Goal: Information Seeking & Learning: Learn about a topic

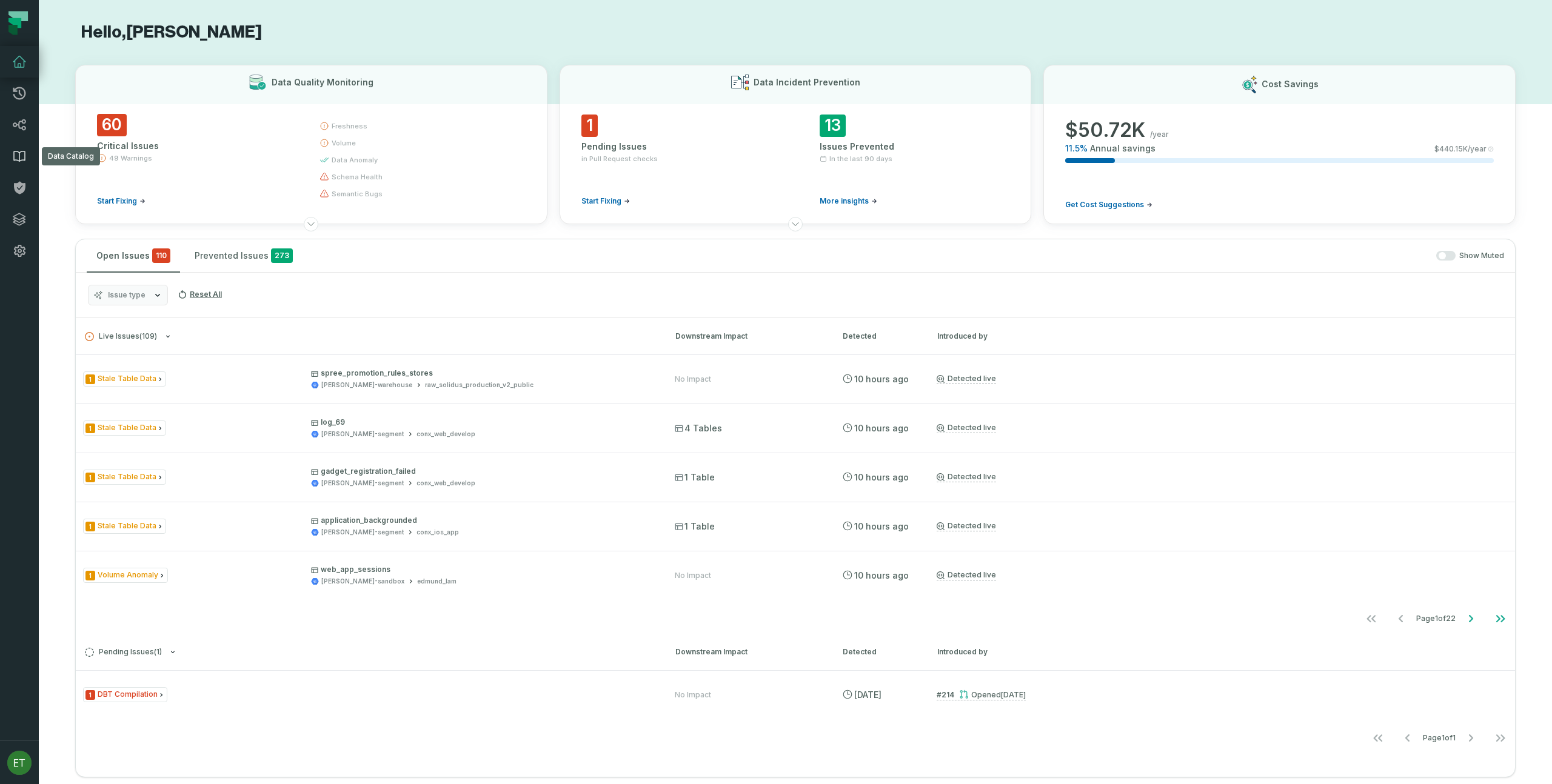
click at [19, 156] on icon at bounding box center [18, 156] width 11 height 11
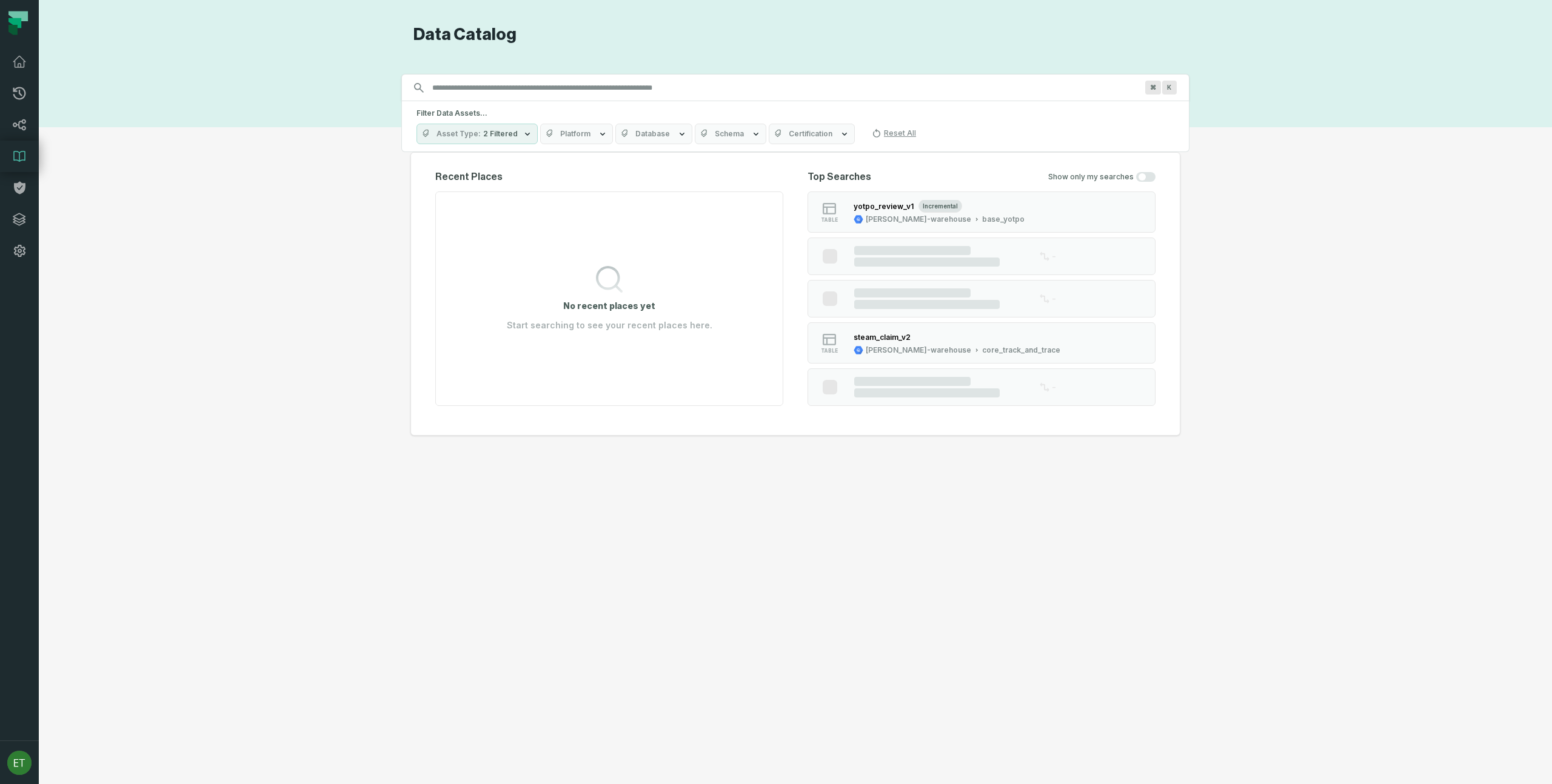
click at [542, 94] on input "Discovery Provider cmdk menu" at bounding box center [784, 88] width 720 height 19
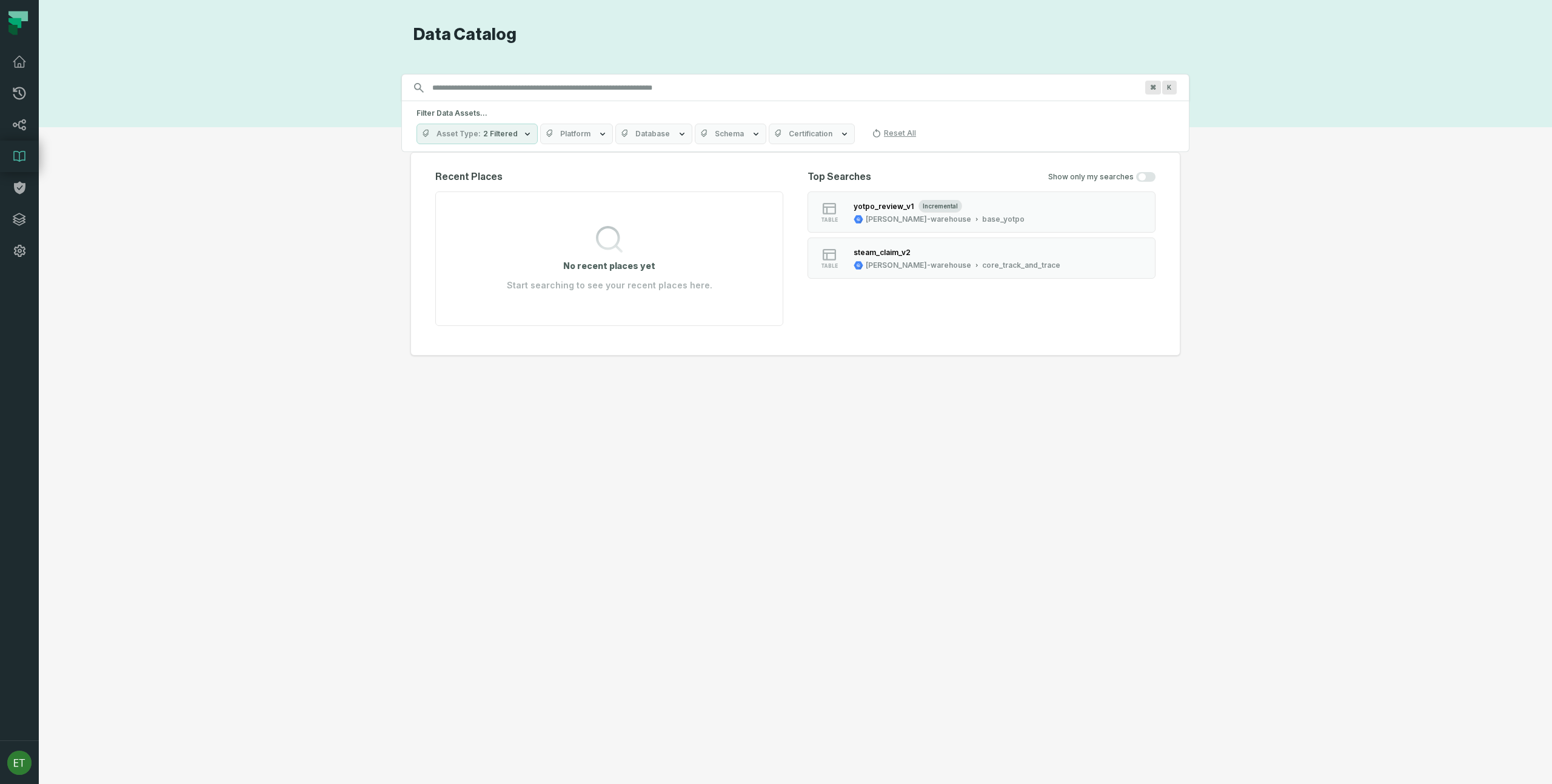
click at [626, 126] on button "Database" at bounding box center [654, 133] width 77 height 20
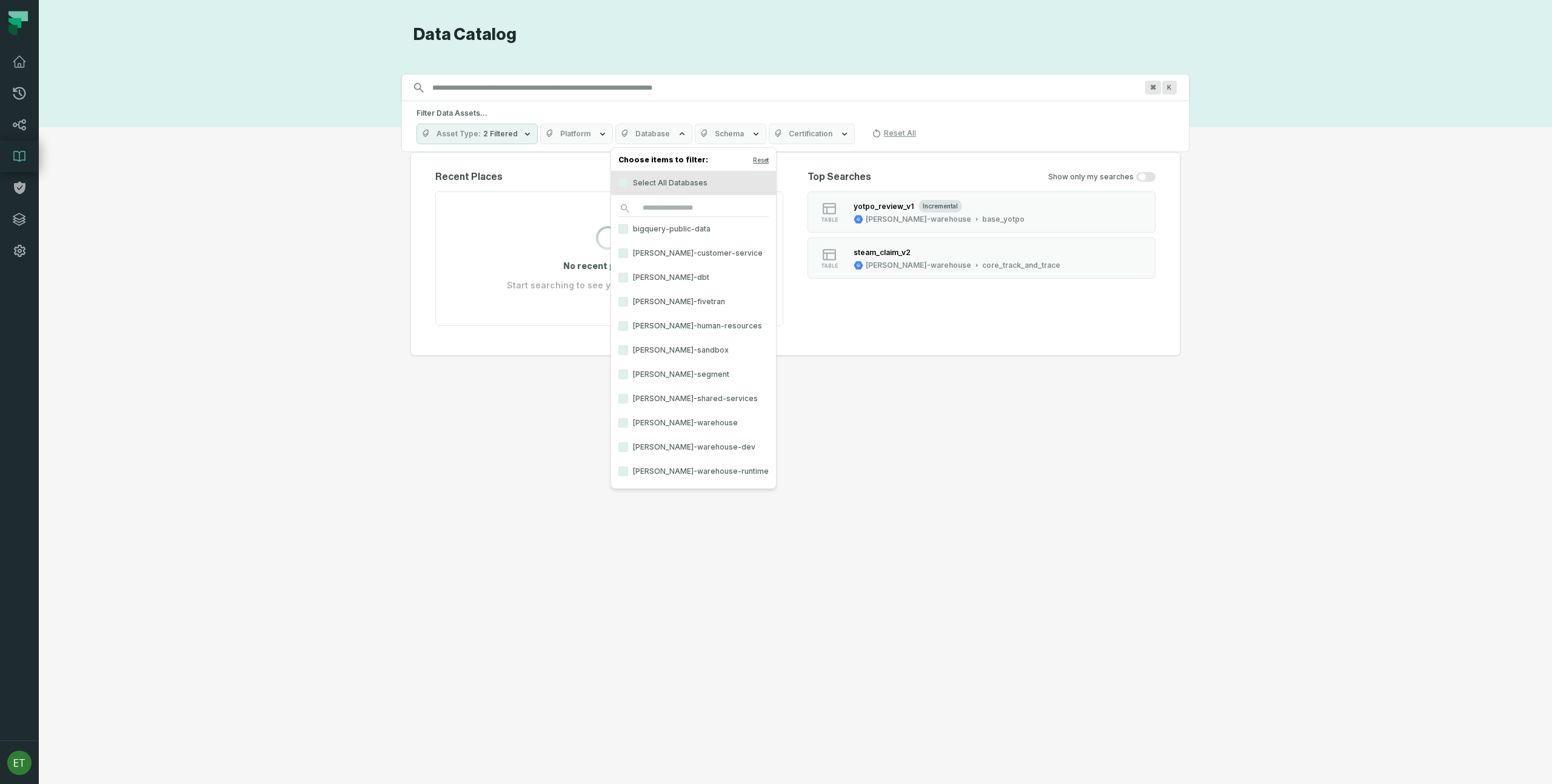
click at [639, 129] on span "Database" at bounding box center [653, 134] width 35 height 10
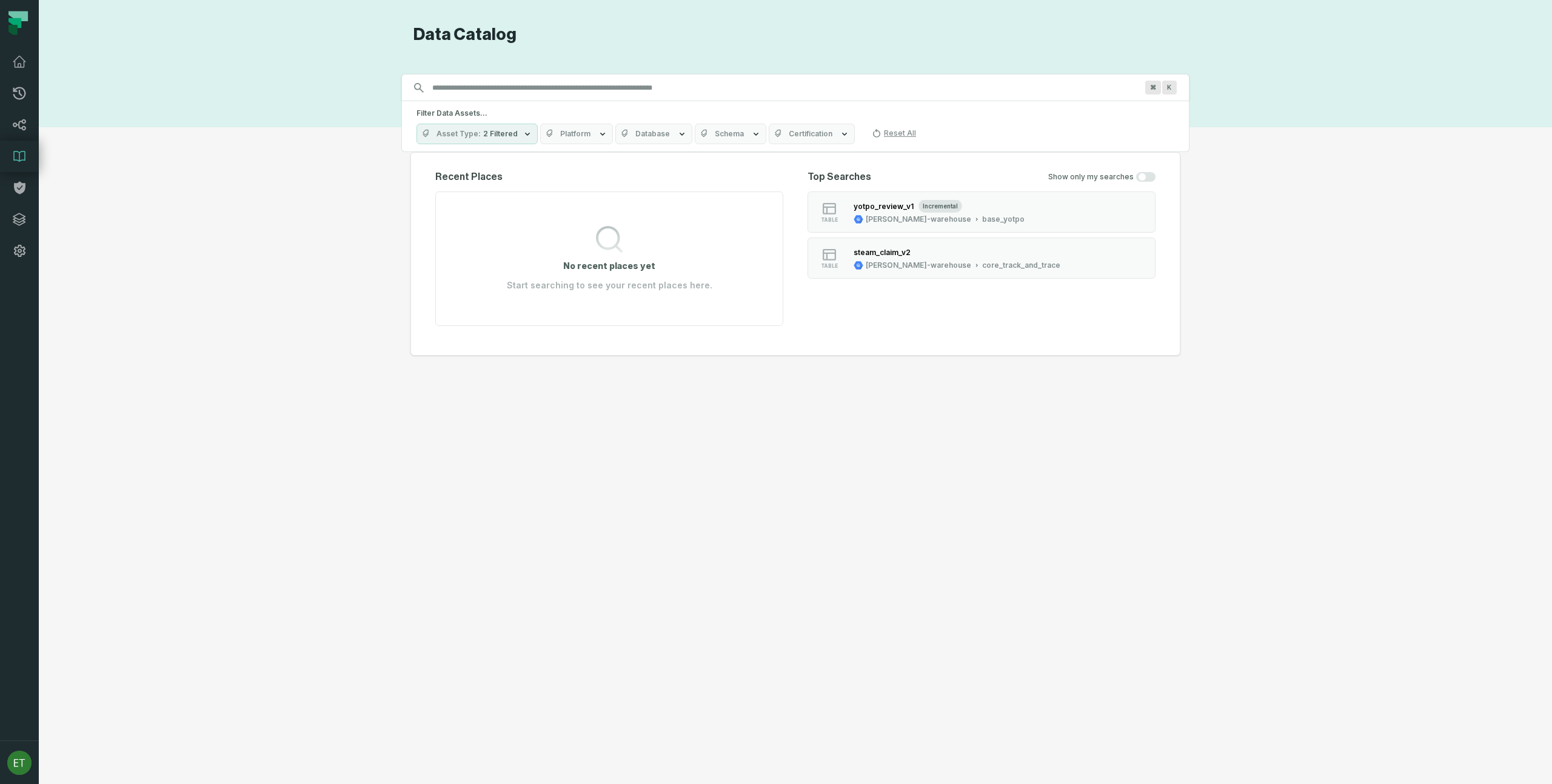
click at [340, 152] on div "Discovery Provider cmdk menu Data Catalog Search for assets across the organiza…" at bounding box center [796, 392] width 1470 height 736
click at [563, 141] on button "Platform" at bounding box center [576, 133] width 72 height 20
click at [573, 137] on span "Platform" at bounding box center [575, 134] width 30 height 10
click at [760, 131] on div "Asset Type 2 Filtered Platform Database Schema Certification Reset All" at bounding box center [795, 133] width 758 height 20
click at [751, 134] on icon "button" at bounding box center [756, 134] width 10 height 10
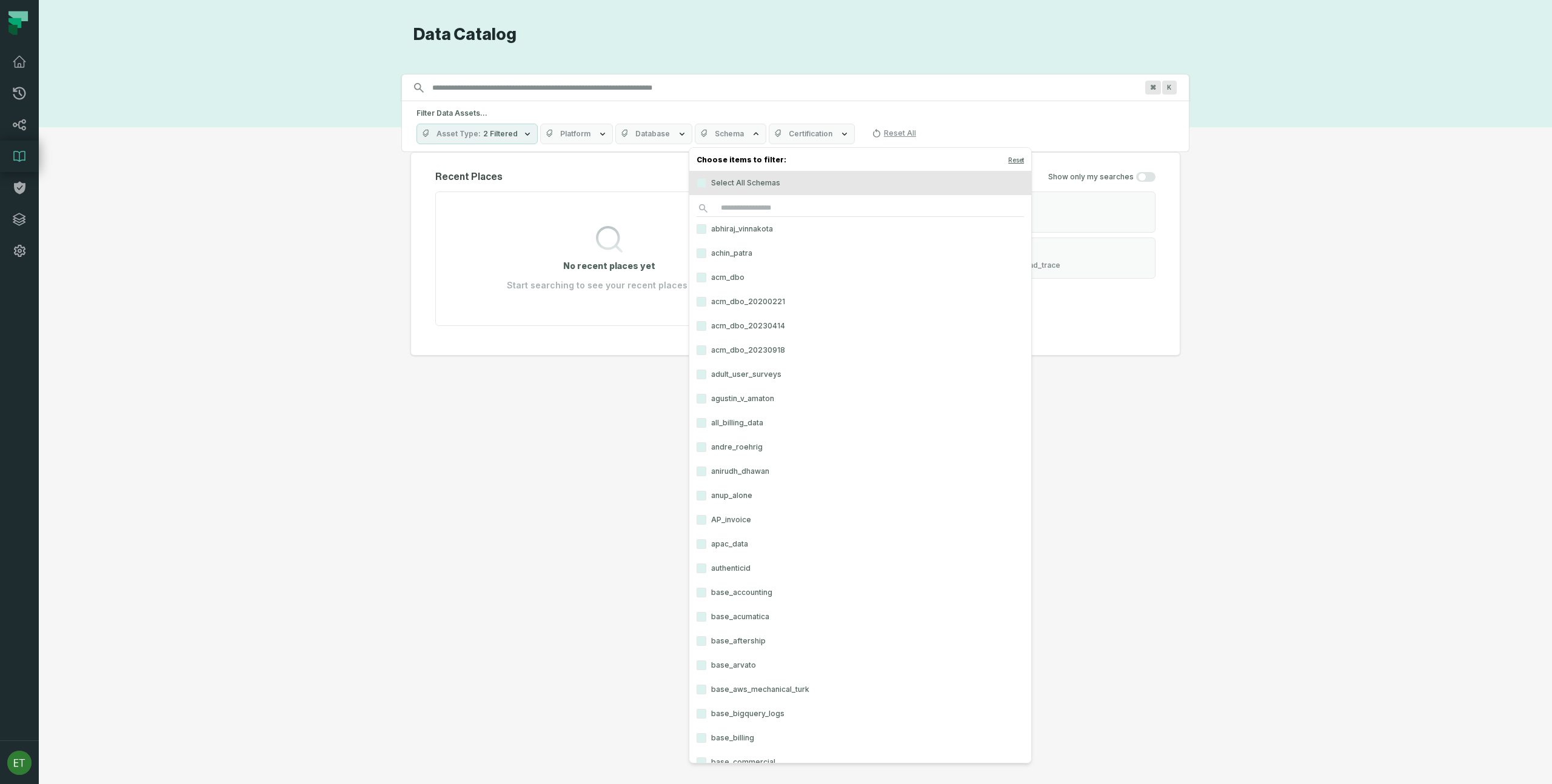
click at [741, 135] on button "Schema" at bounding box center [731, 133] width 71 height 20
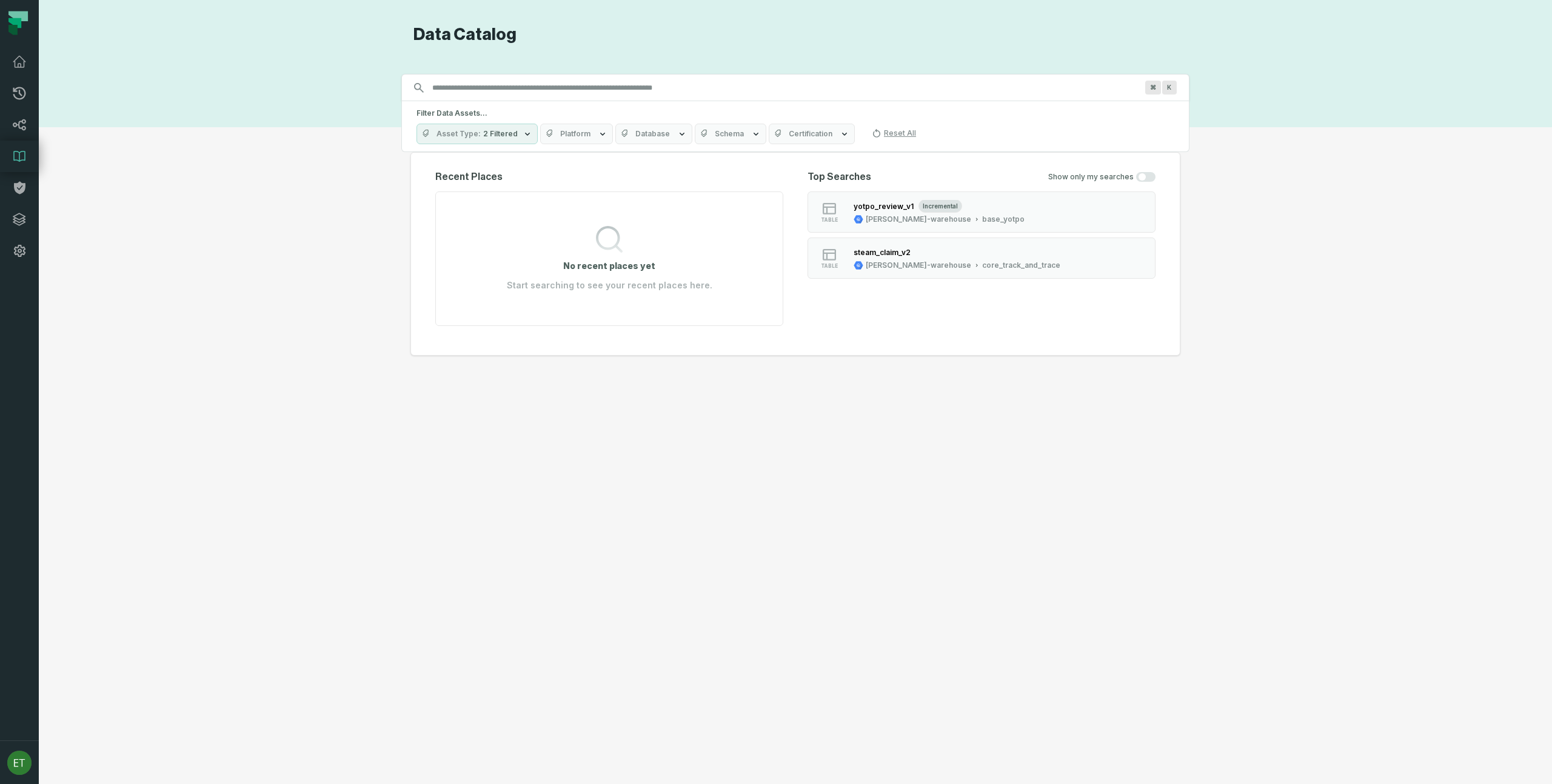
click at [353, 138] on div "Discovery Provider cmdk menu Data Catalog Search for assets across the organiza…" at bounding box center [796, 392] width 1470 height 736
click at [352, 148] on div "Discovery Provider cmdk menu Data Catalog Search for assets across the organiza…" at bounding box center [796, 392] width 1470 height 736
click at [22, 127] on icon at bounding box center [19, 126] width 14 height 12
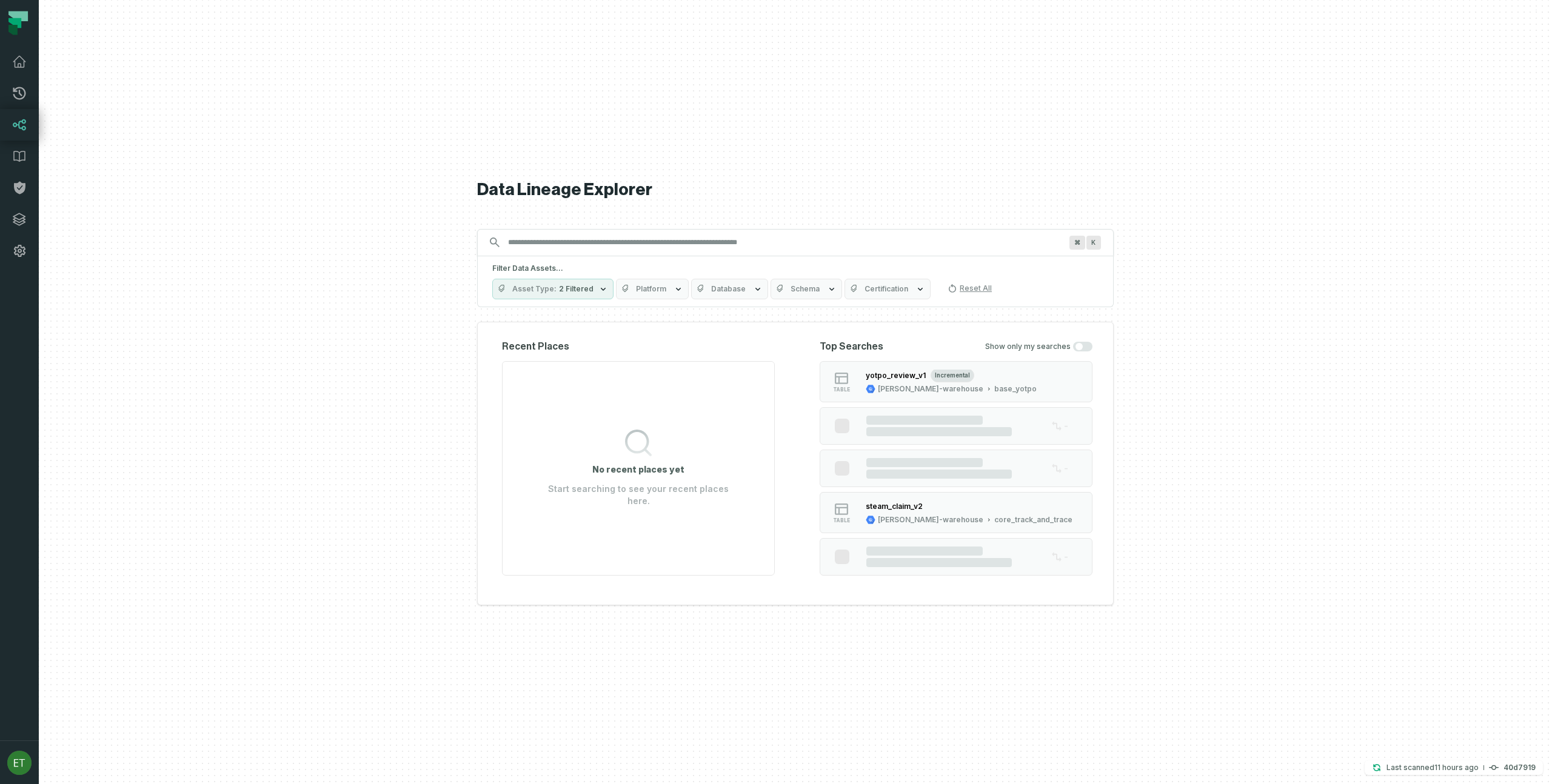
click at [579, 245] on input "Discovery Provider cmdk menu" at bounding box center [785, 242] width 568 height 19
click at [691, 284] on button "Database" at bounding box center [730, 289] width 77 height 20
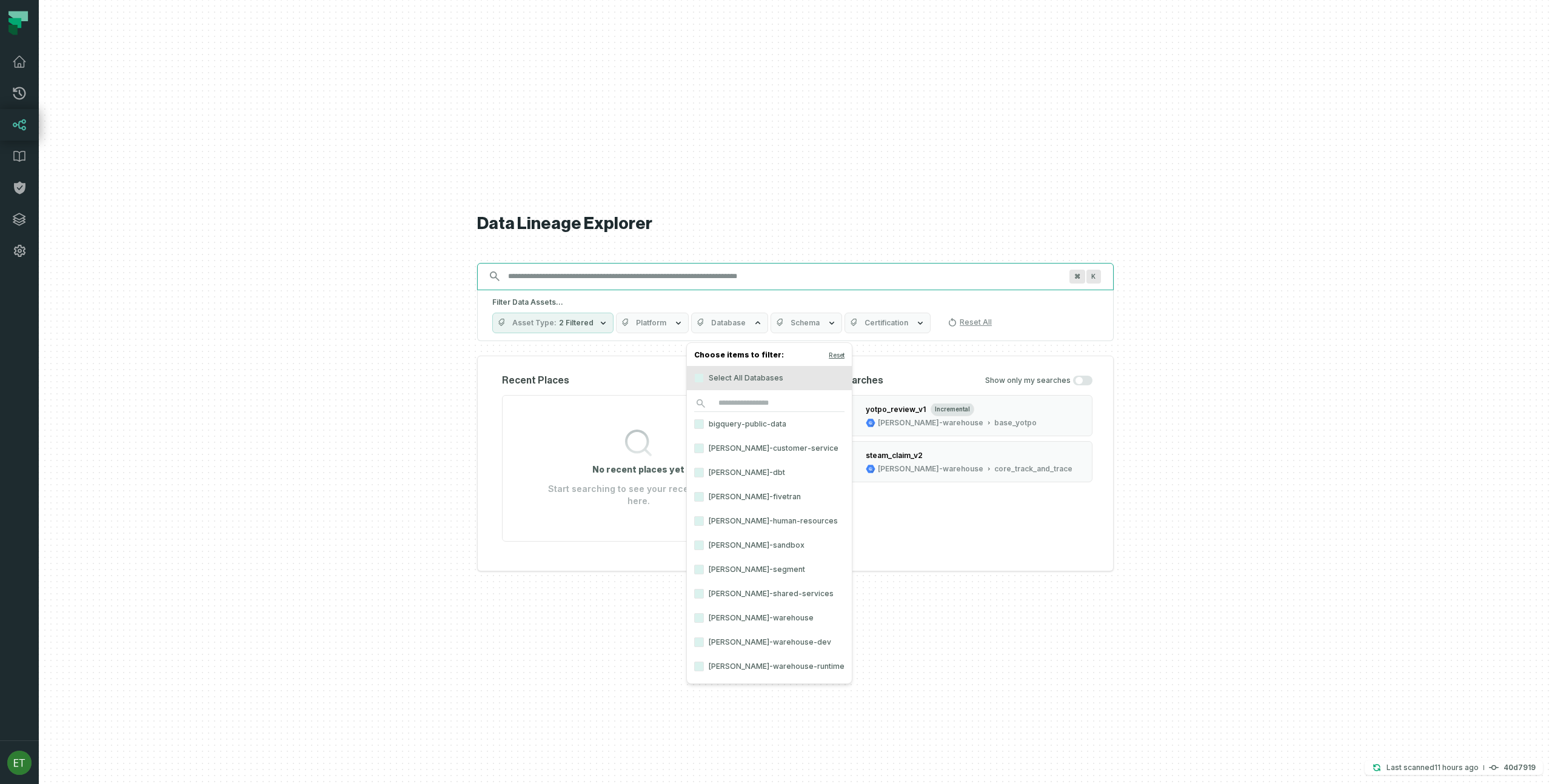
click at [710, 286] on input "Discovery Provider cmdk menu" at bounding box center [785, 276] width 568 height 19
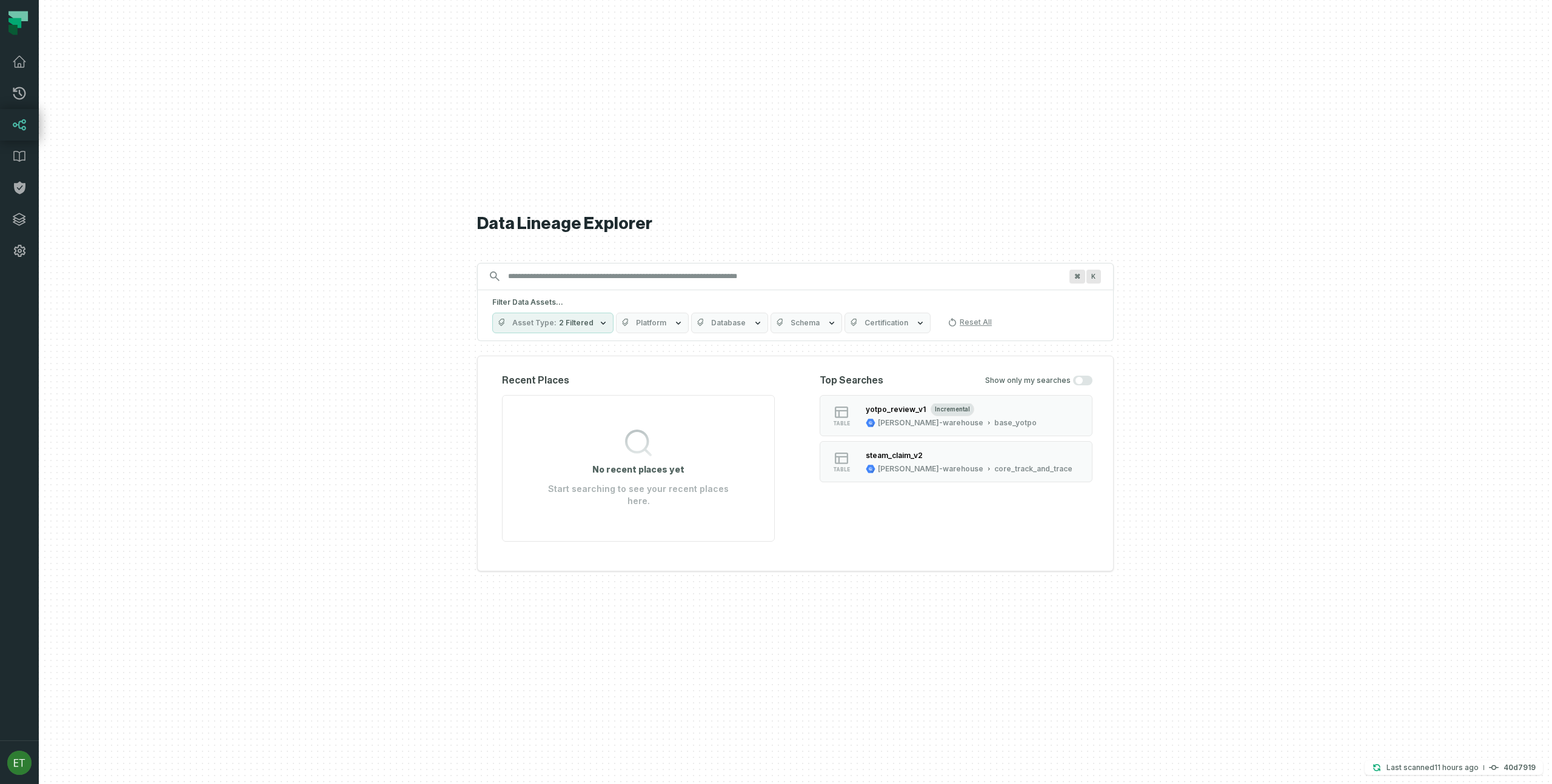
click at [731, 328] on span "Database" at bounding box center [729, 323] width 35 height 10
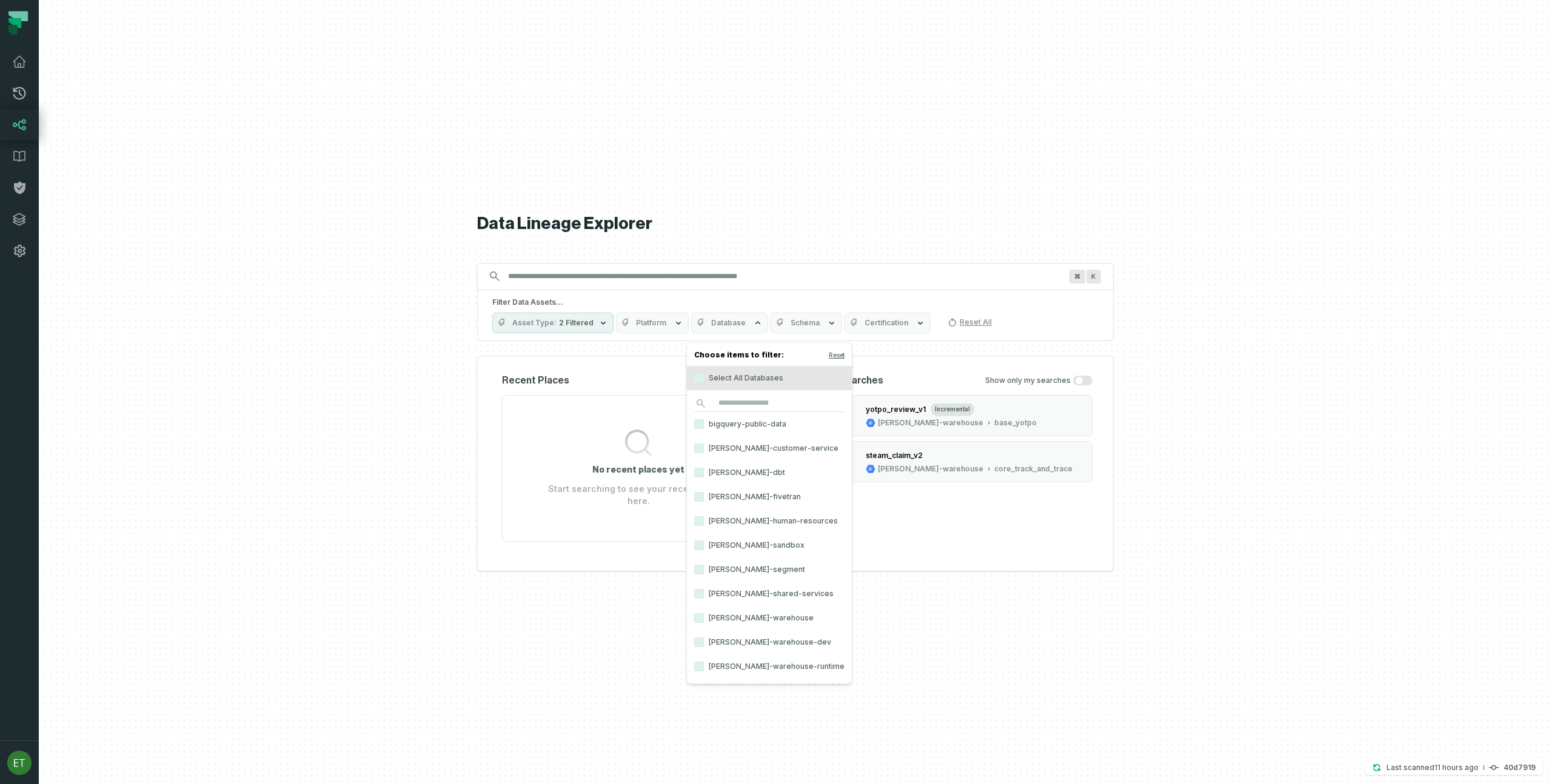
click at [721, 328] on span "Database" at bounding box center [729, 323] width 35 height 10
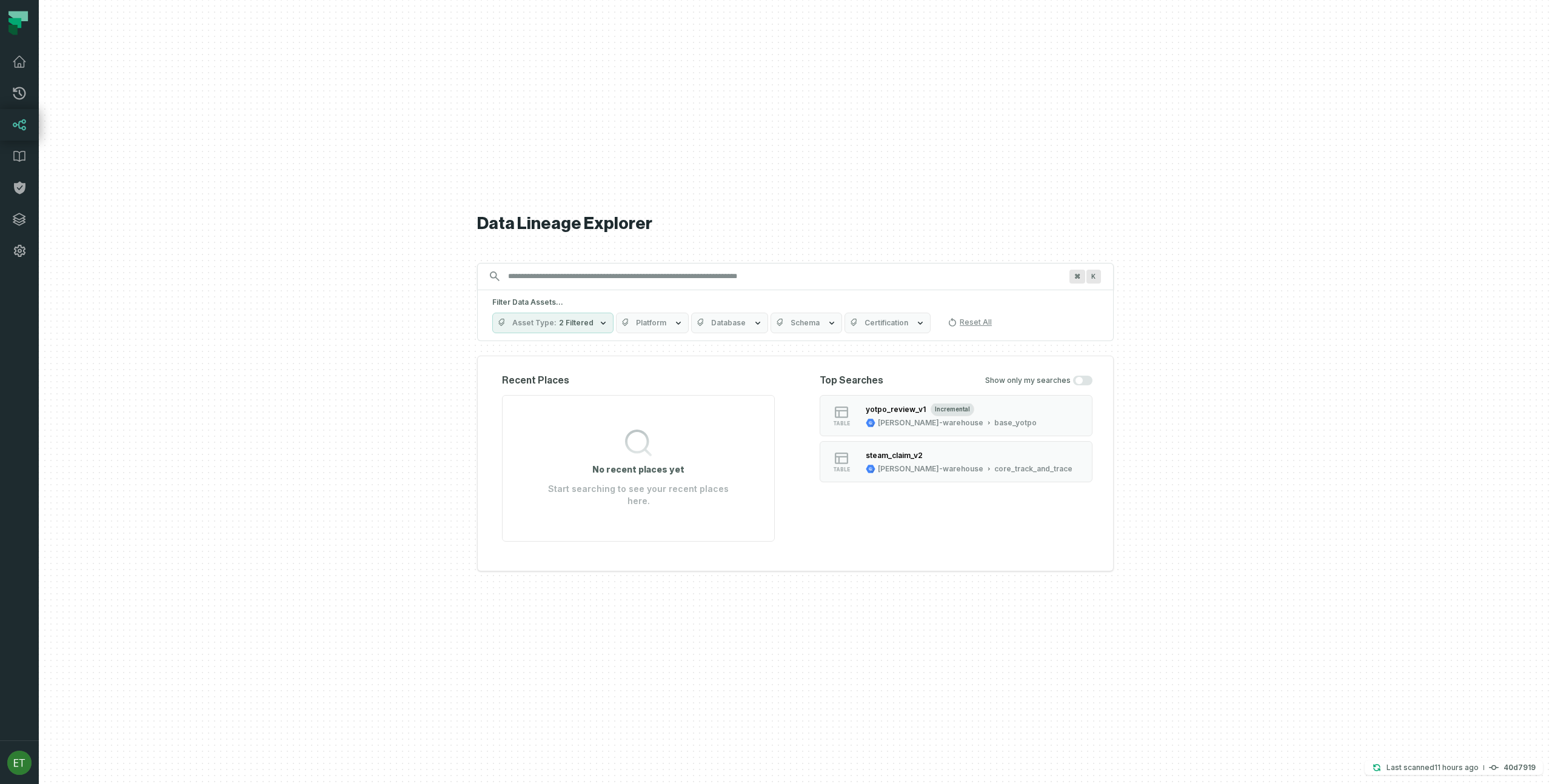
click at [664, 331] on button "Platform" at bounding box center [652, 322] width 72 height 20
click at [655, 328] on span "Platform" at bounding box center [651, 323] width 30 height 10
click at [581, 326] on span "2 Filtered" at bounding box center [577, 323] width 35 height 10
click at [728, 325] on span "Database" at bounding box center [729, 323] width 35 height 10
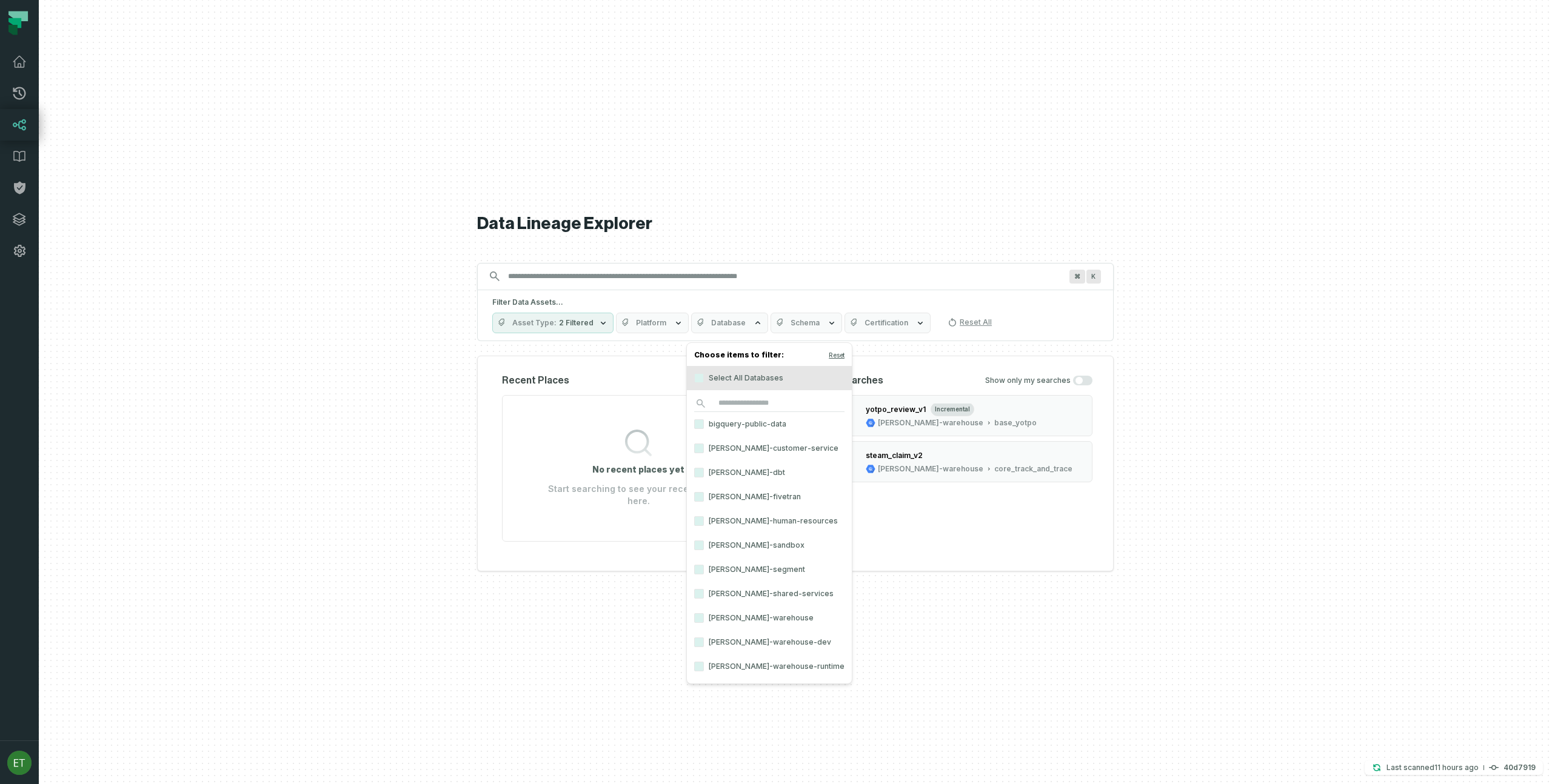
click at [758, 618] on label "juul-warehouse" at bounding box center [769, 618] width 165 height 24
click at [704, 618] on button "juul-warehouse" at bounding box center [699, 618] width 10 height 10
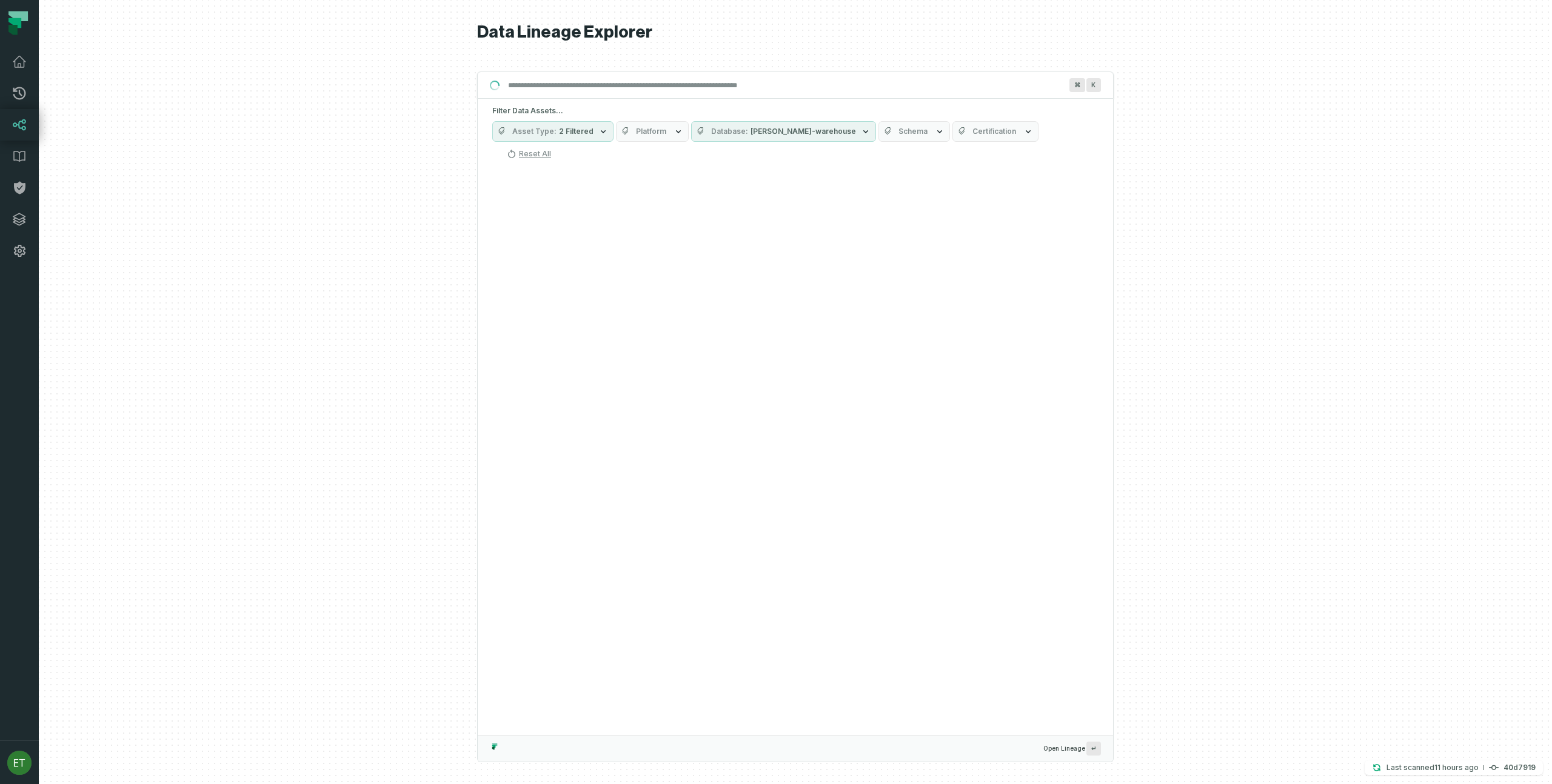
click at [478, 403] on div "Suggestions" at bounding box center [796, 453] width 635 height 565
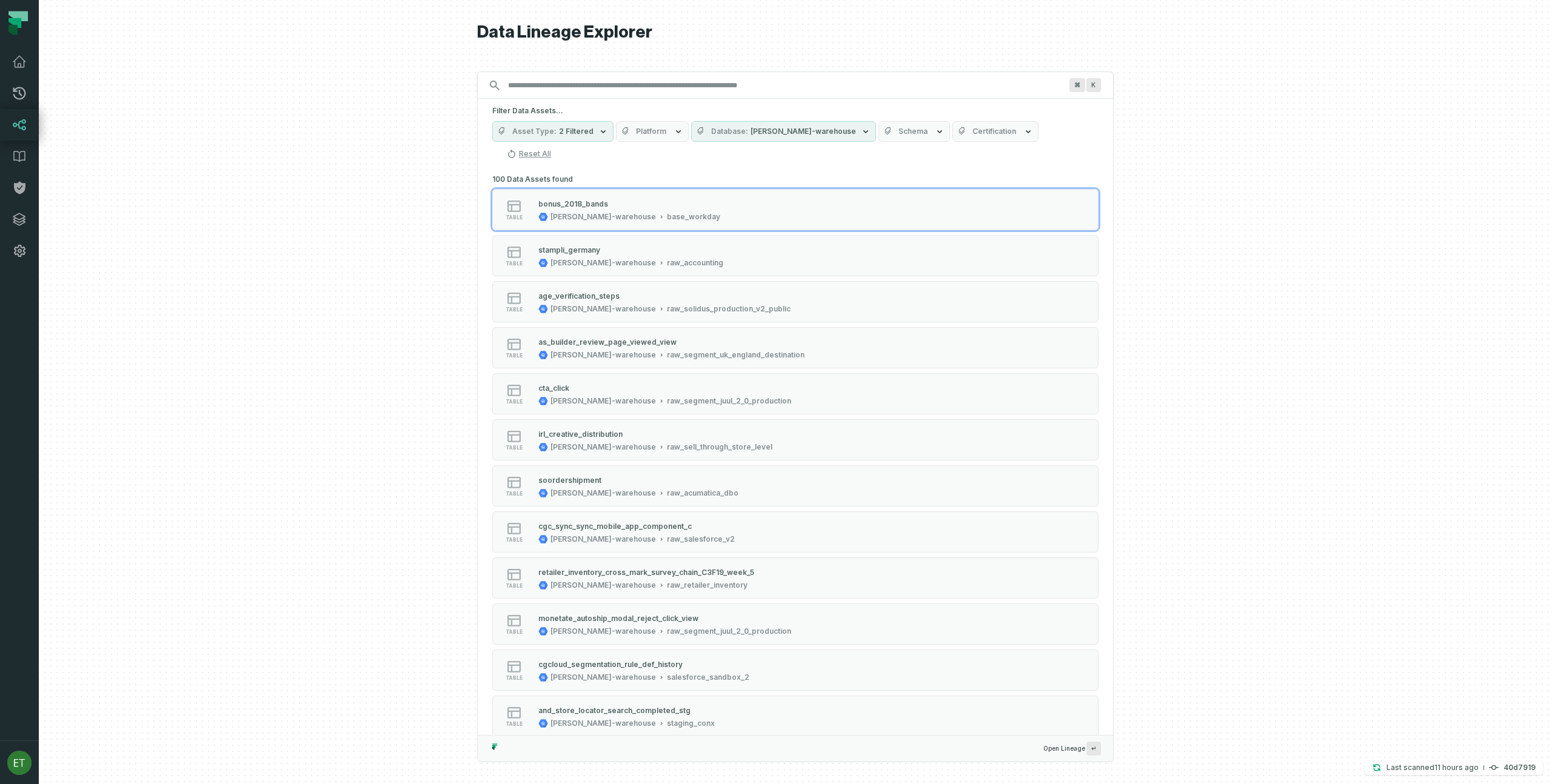
click at [403, 378] on div at bounding box center [795, 392] width 1513 height 784
click at [675, 133] on icon "button" at bounding box center [679, 131] width 10 height 10
click at [674, 132] on icon "button" at bounding box center [679, 131] width 10 height 10
click at [743, 131] on button "Database juul-warehouse" at bounding box center [784, 131] width 185 height 20
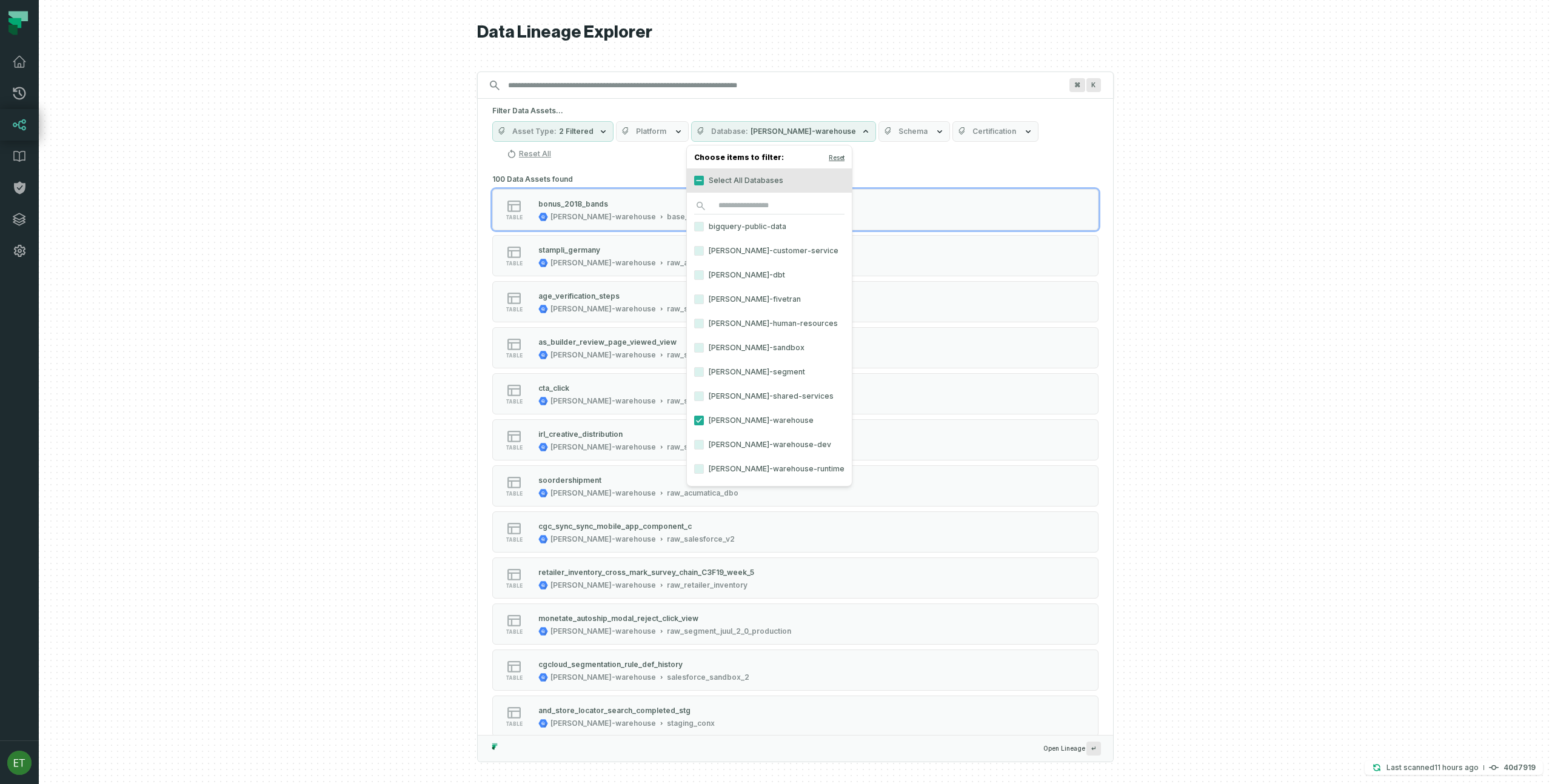
click at [775, 131] on span "juul-warehouse" at bounding box center [803, 131] width 105 height 10
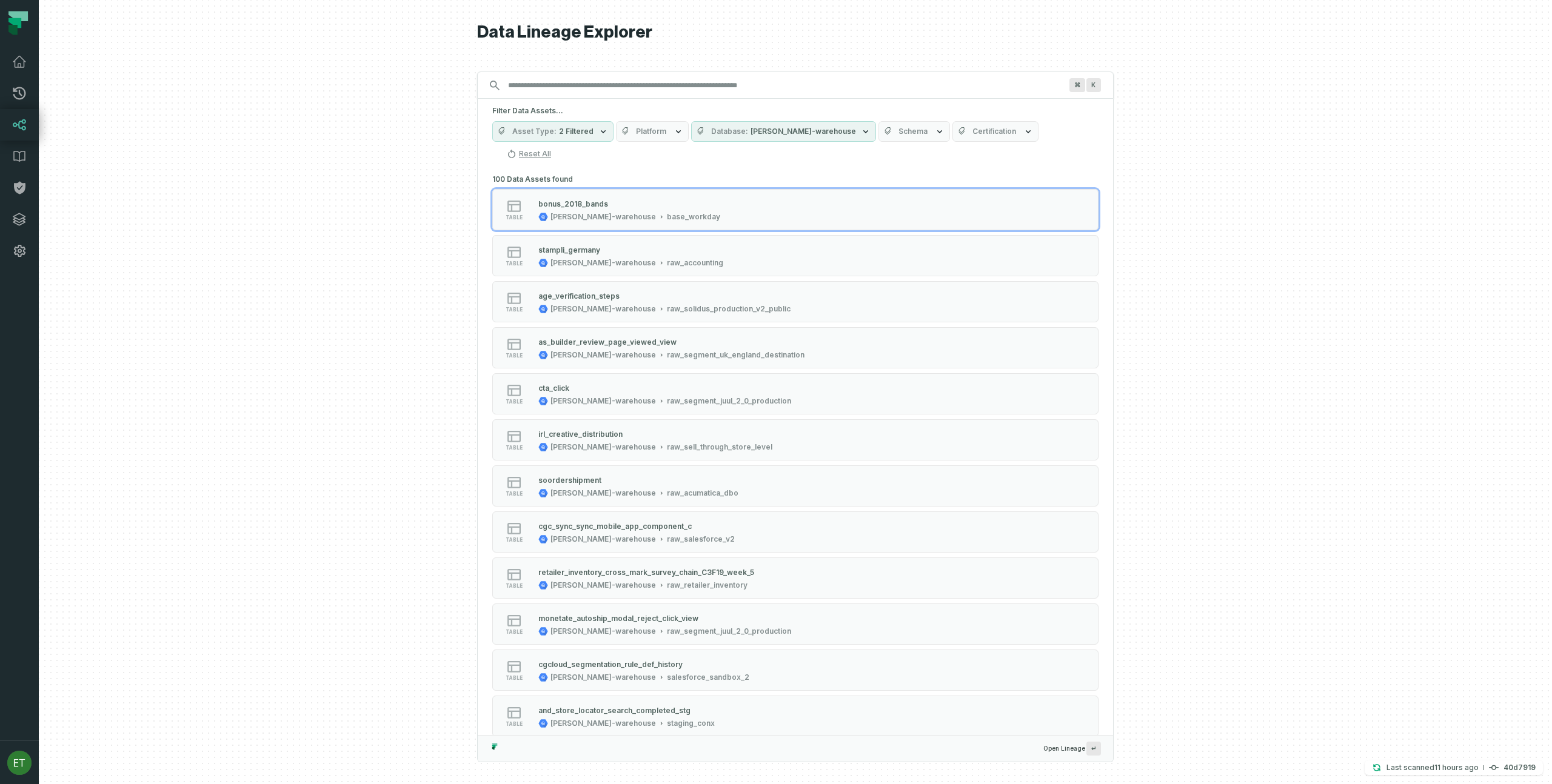
click at [899, 133] on span "Schema" at bounding box center [914, 131] width 29 height 10
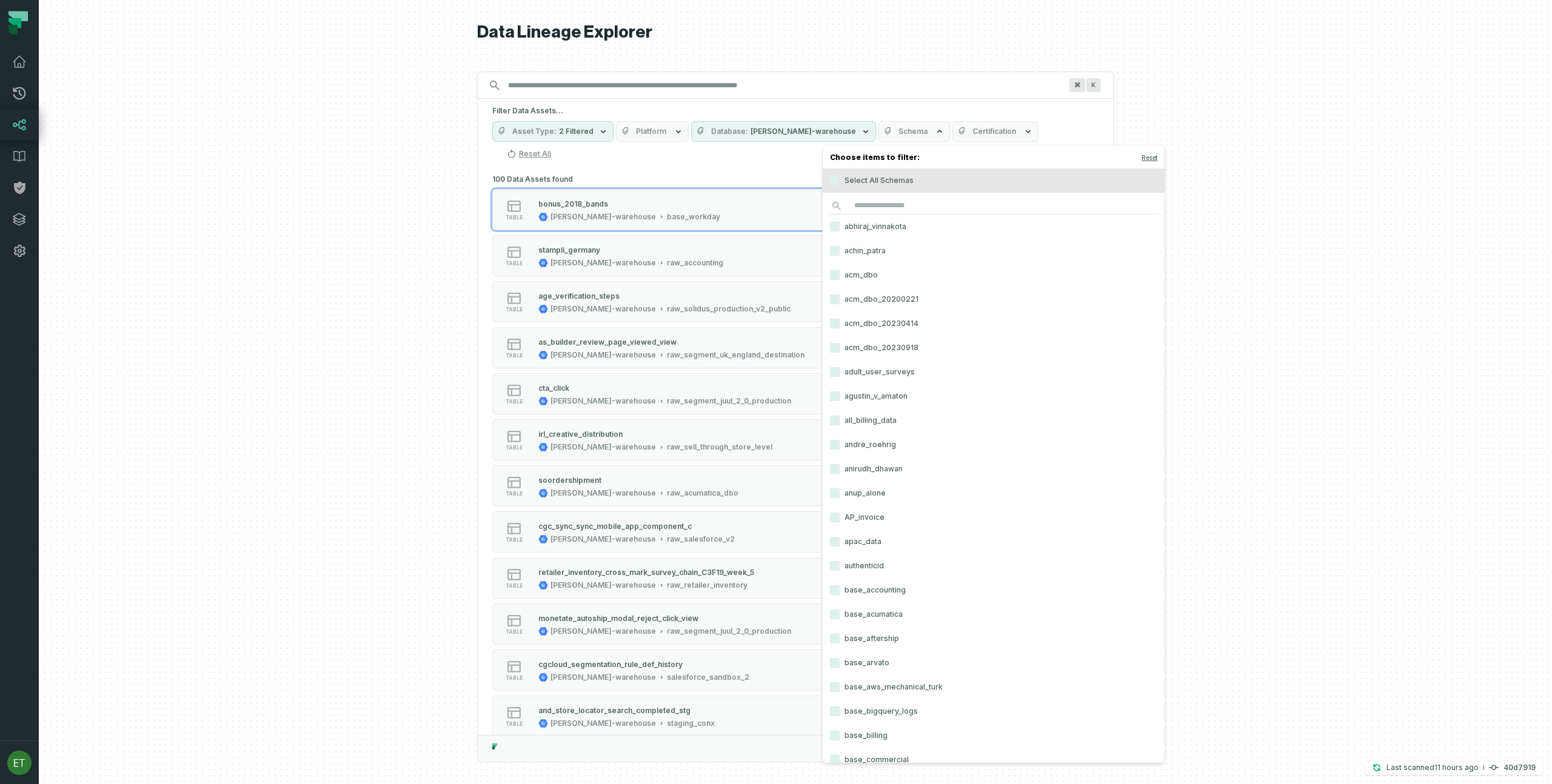
click at [899, 133] on span "Schema" at bounding box center [914, 131] width 29 height 10
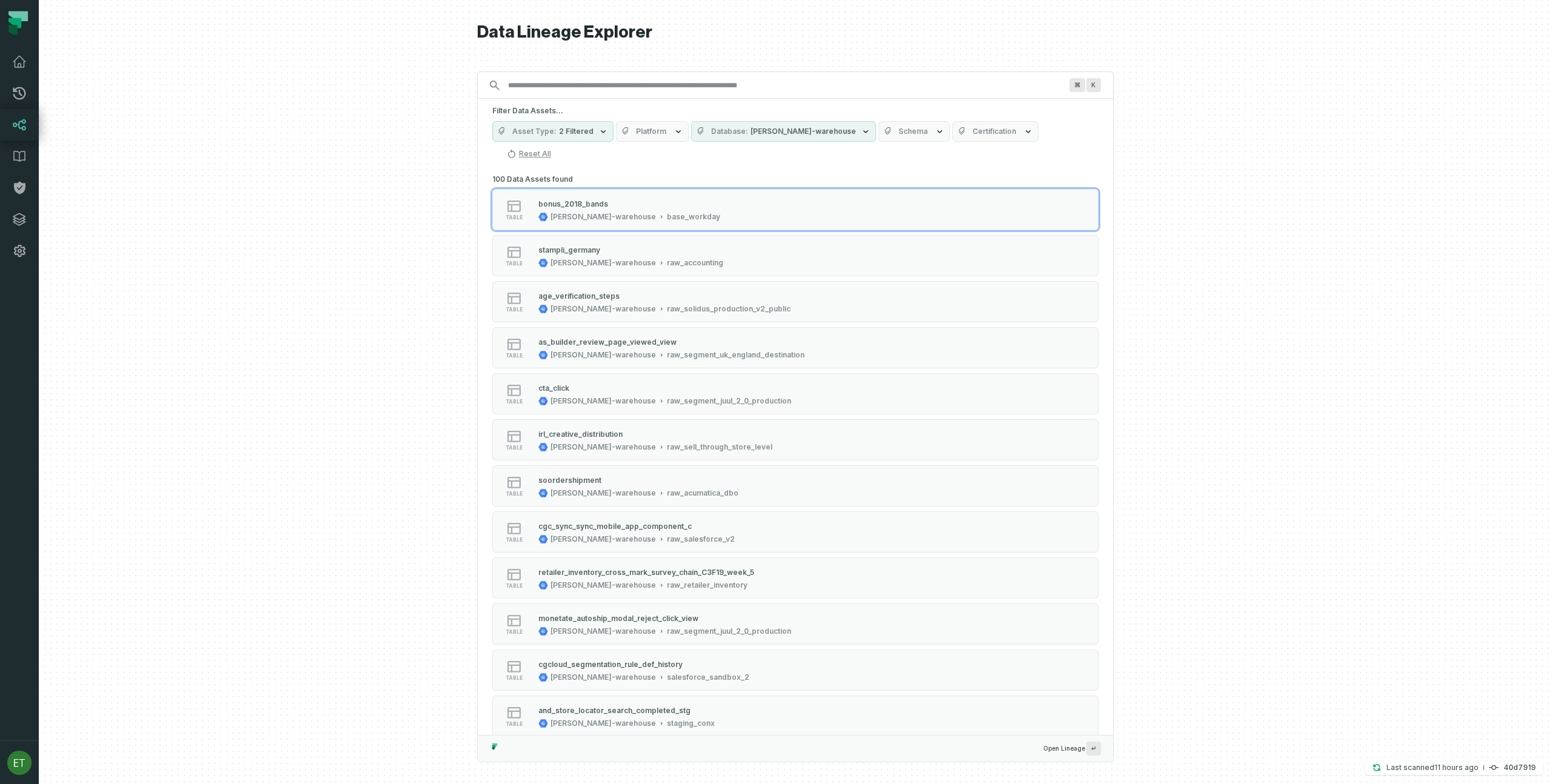
click at [425, 137] on div at bounding box center [795, 392] width 1513 height 784
click at [430, 138] on div at bounding box center [795, 392] width 1513 height 784
click at [695, 85] on input "Discovery Provider cmdk menu" at bounding box center [785, 85] width 568 height 19
paste input "**********"
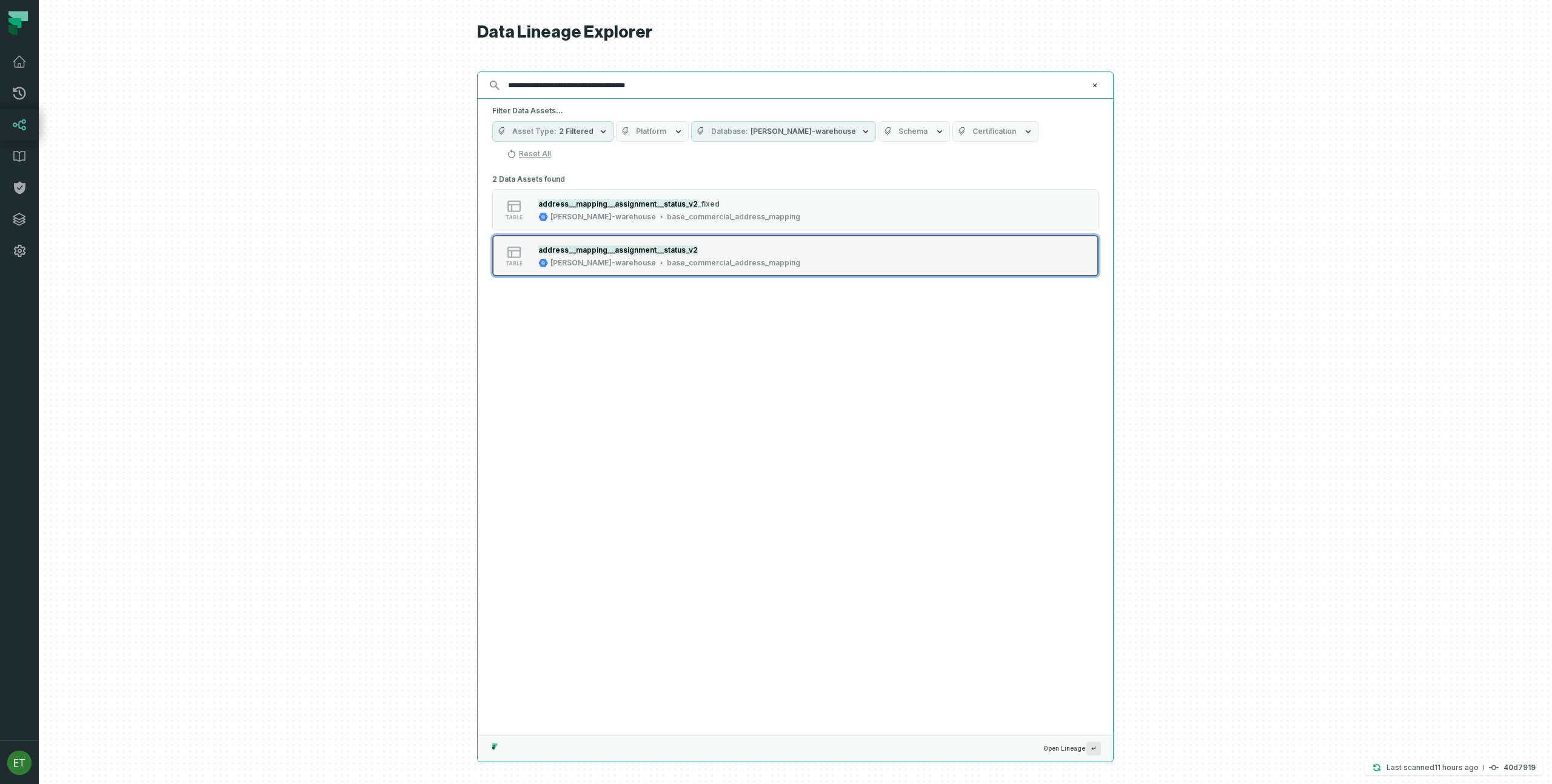
type input "**********"
click at [725, 258] on div "base_commercial_address_mapping" at bounding box center [734, 263] width 133 height 10
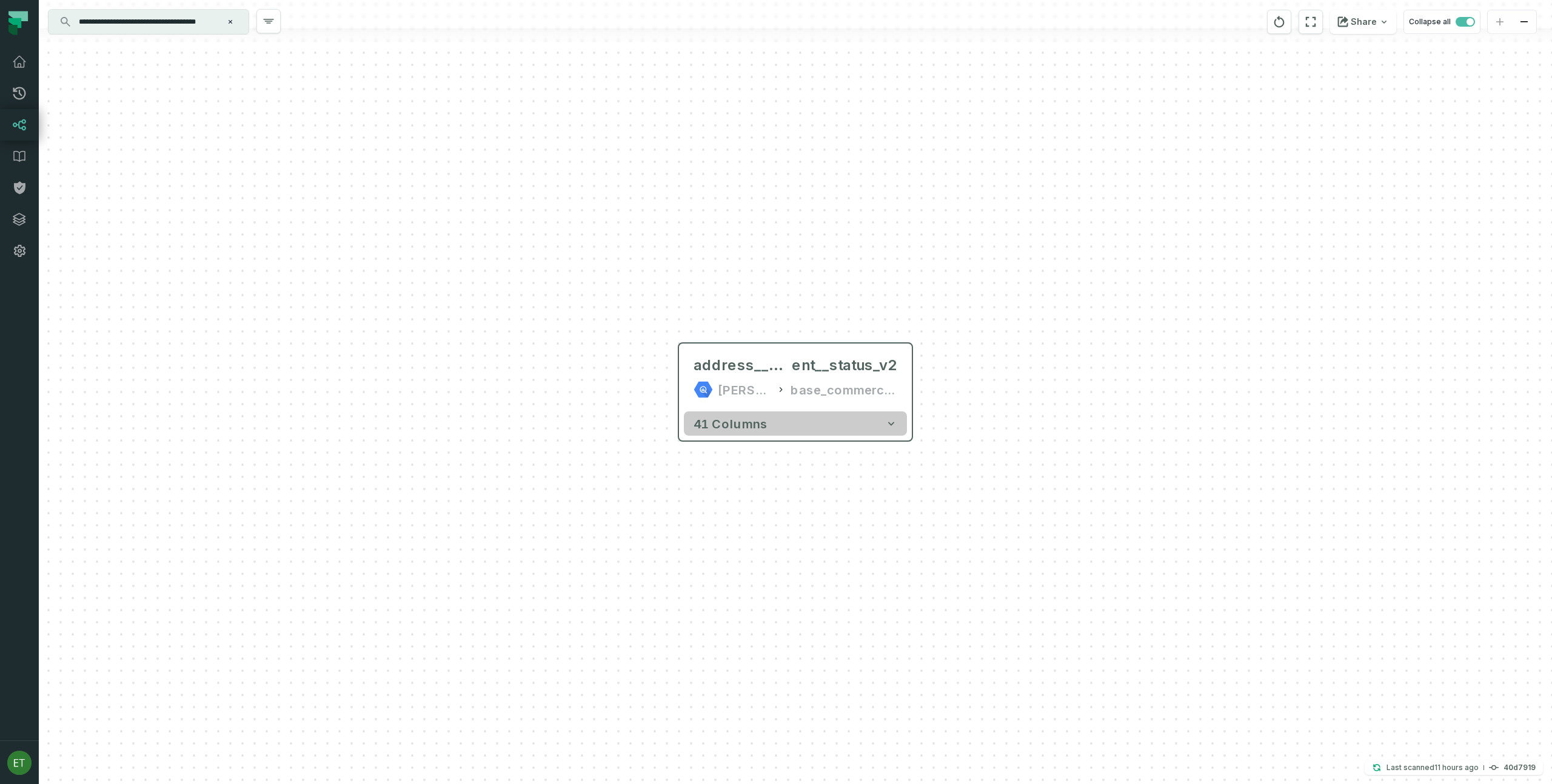
click at [845, 423] on button "41 columns" at bounding box center [795, 423] width 223 height 24
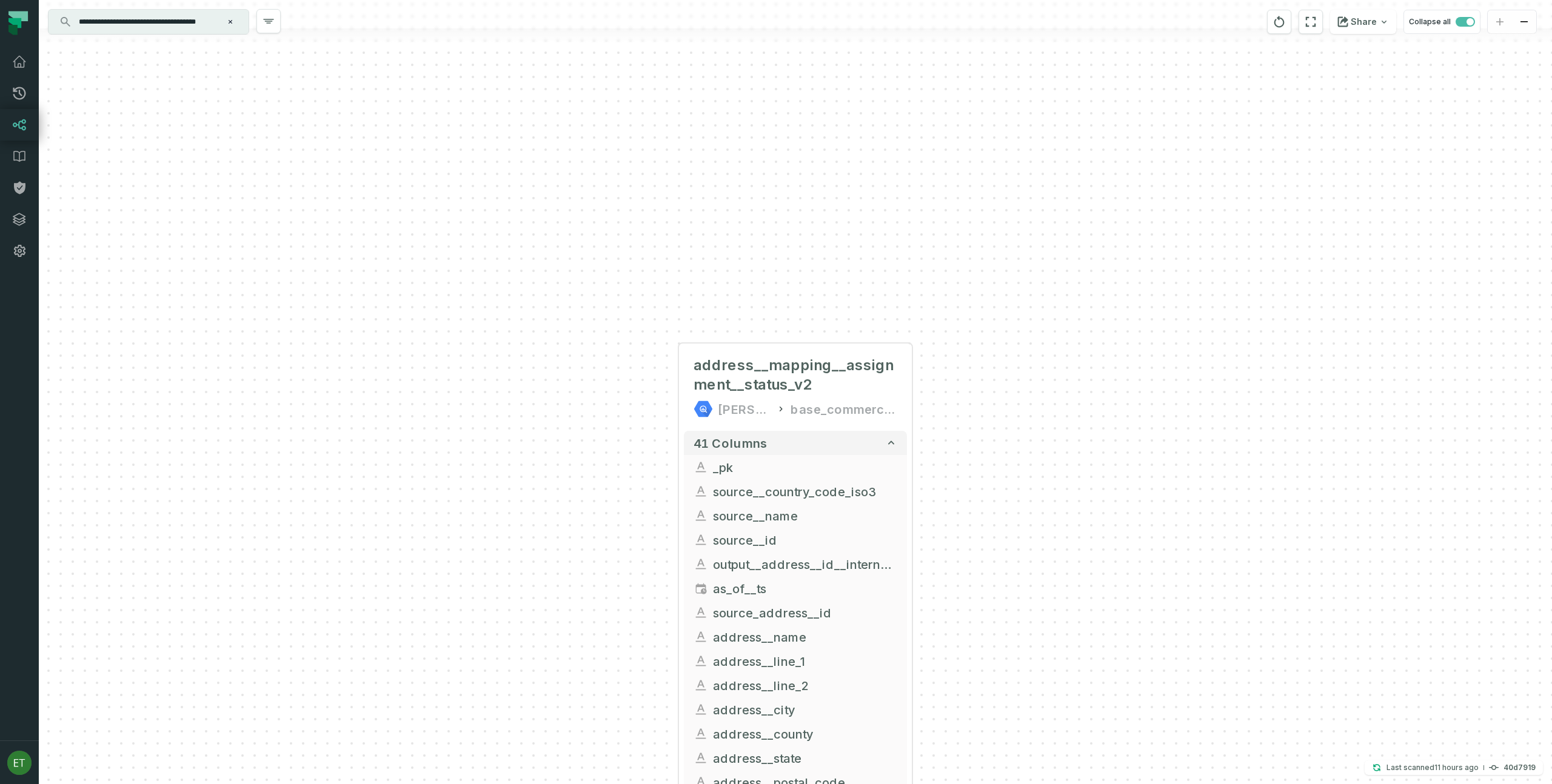
click at [931, 425] on div "+ address__mapping__assignment__status_v2 juul-warehouse base_commercial_addres…" at bounding box center [795, 392] width 1513 height 784
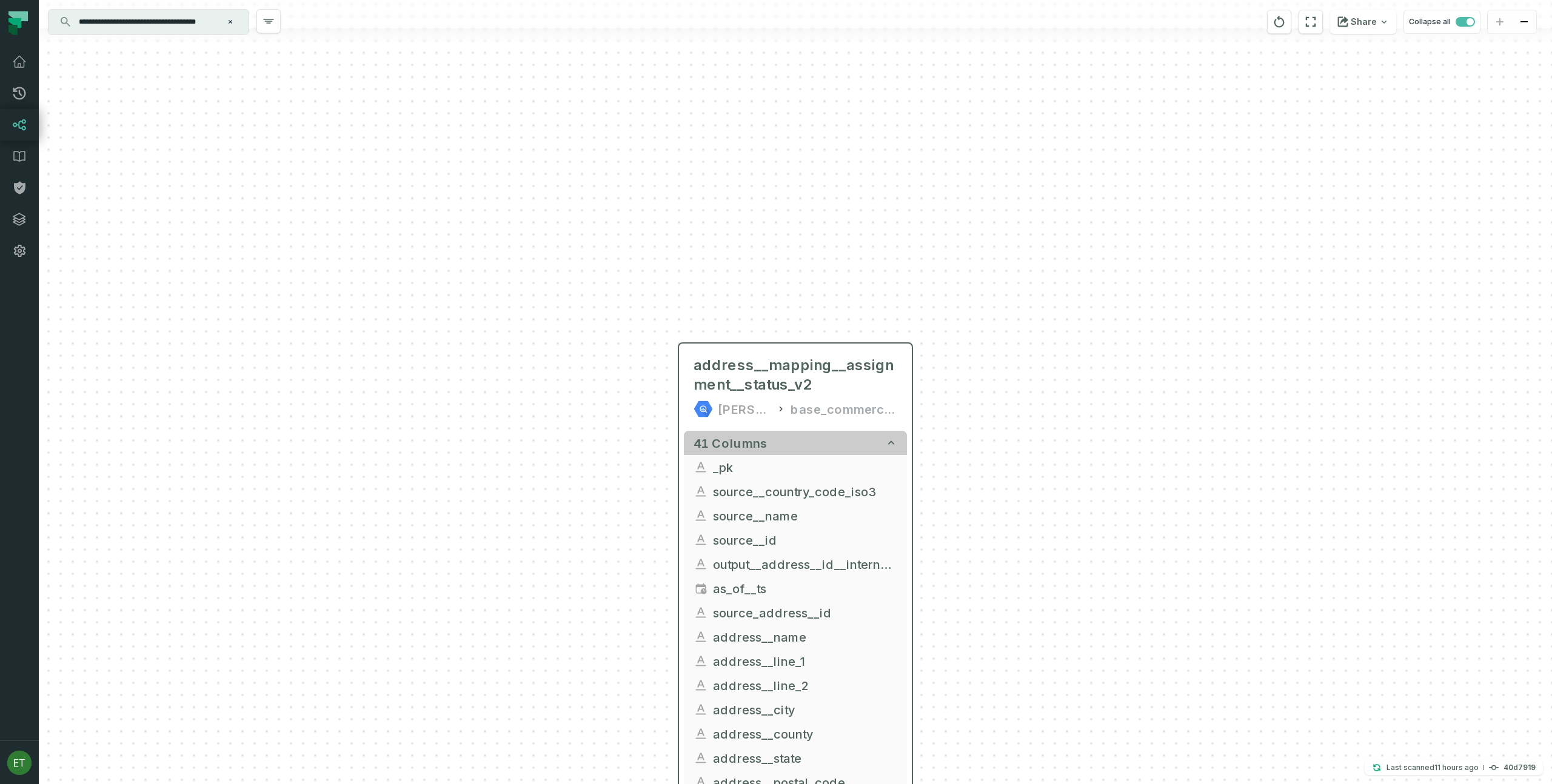
click at [835, 440] on button "41 columns" at bounding box center [795, 442] width 223 height 24
click at [899, 438] on button "41 columns" at bounding box center [796, 442] width 223 height 24
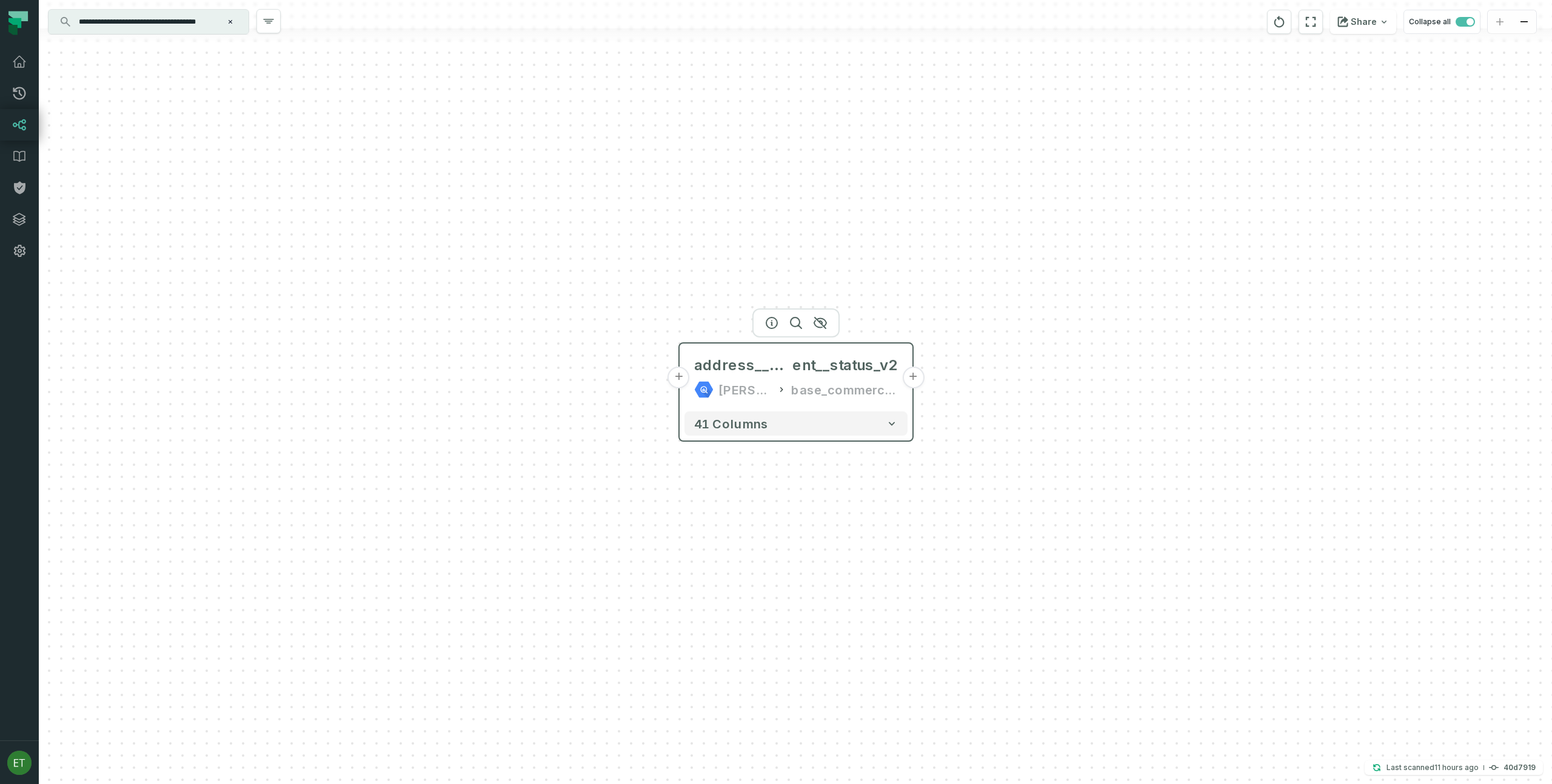
click at [677, 378] on button "+" at bounding box center [679, 378] width 22 height 22
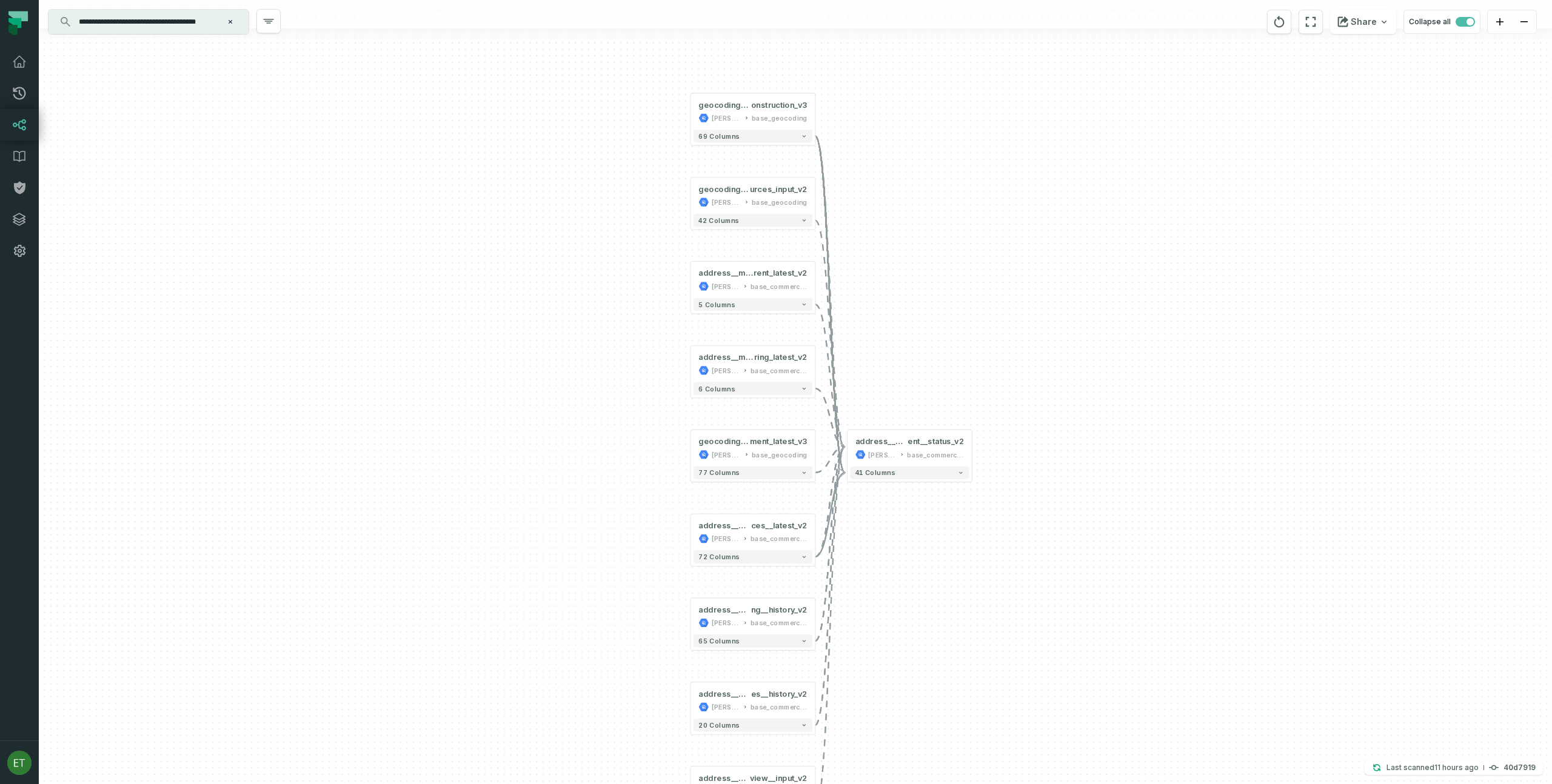
drag, startPoint x: 667, startPoint y: 357, endPoint x: 627, endPoint y: 343, distance: 42.4
click at [630, 352] on div "... geocoding_address_c onstruction_v3 juul-warehouse base_geocoding ... 69 col…" at bounding box center [795, 392] width 1513 height 784
drag, startPoint x: 623, startPoint y: 337, endPoint x: 607, endPoint y: 319, distance: 24.1
click at [608, 321] on div "+ geocoding_address_c onstruction_v3 juul-warehouse base_geocoding + 69 columns…" at bounding box center [795, 392] width 1513 height 784
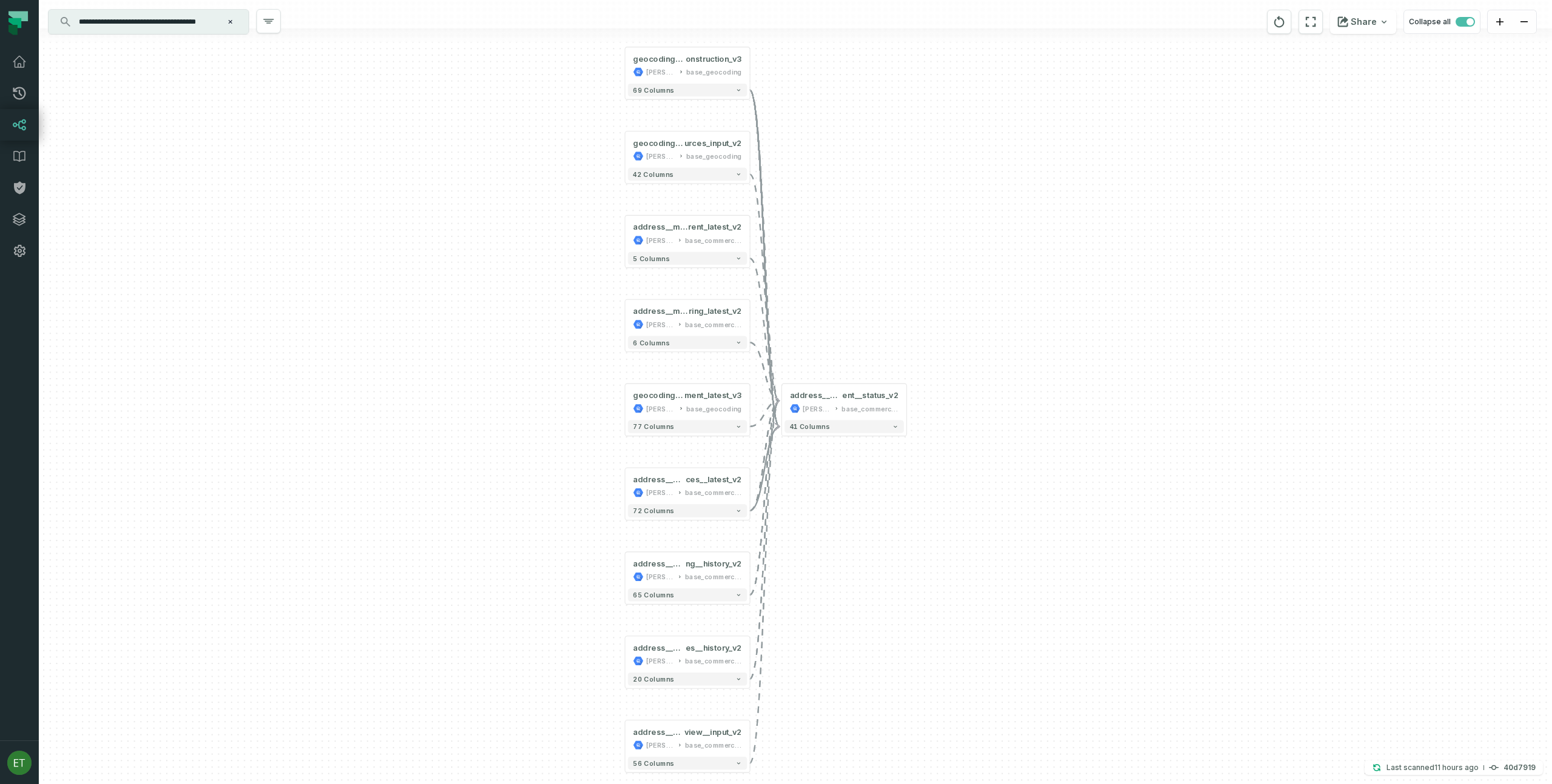
click at [893, 226] on div "+ geocoding_address_c onstruction_v3 juul-warehouse base_geocoding + 69 columns…" at bounding box center [795, 392] width 1513 height 784
click at [627, 492] on header "+ address__mapping__assignment__referen ces__latest_v2 juul-warehouse base_comm…" at bounding box center [687, 485] width 125 height 34
click at [627, 493] on button "+" at bounding box center [625, 497] width 12 height 12
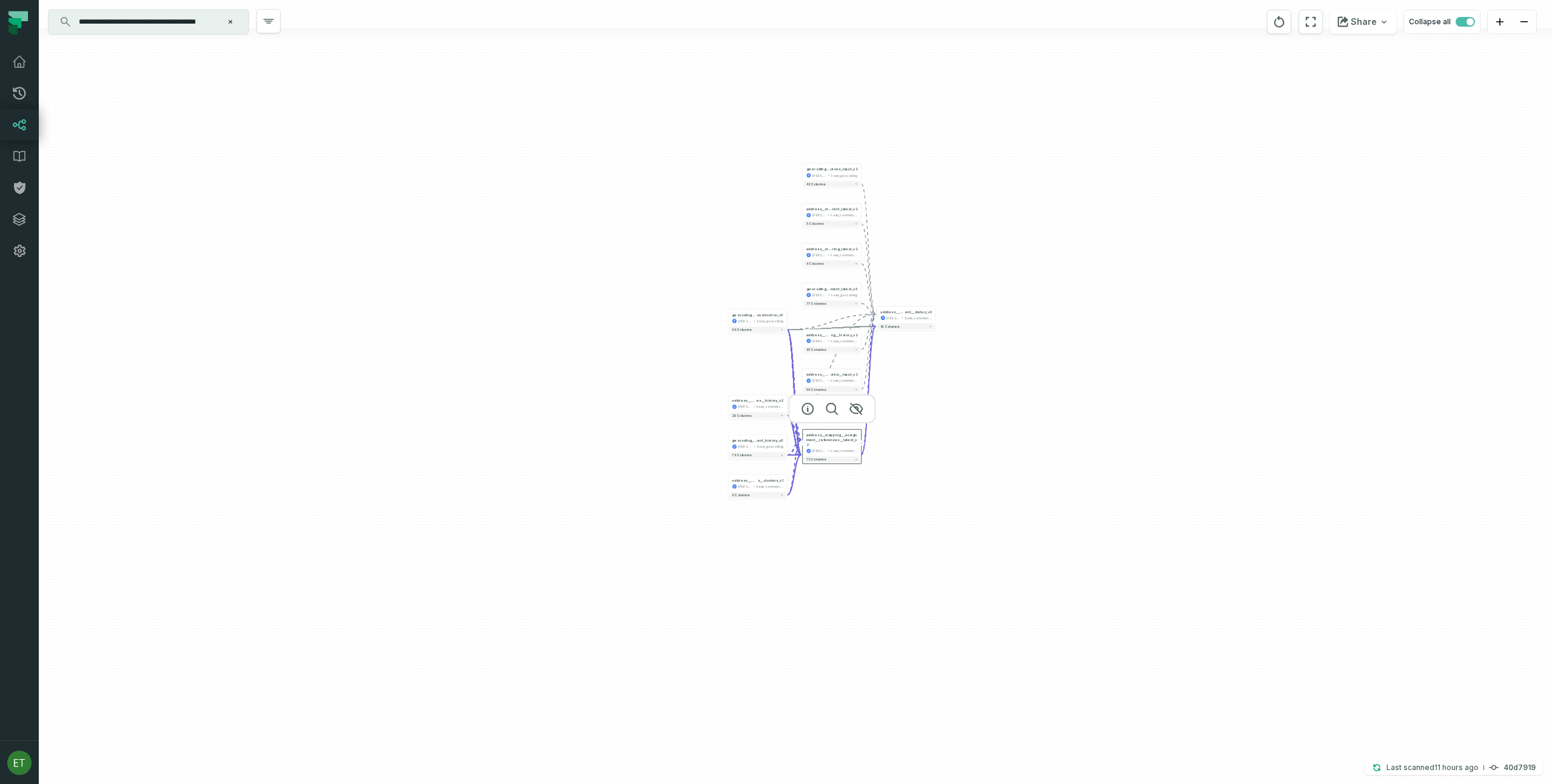
drag, startPoint x: 897, startPoint y: 435, endPoint x: 884, endPoint y: 449, distance: 19.1
click at [886, 449] on div "+ geocoding_address_geocoding_assignm ent_history_v3 juul-warehouse base_geocod…" at bounding box center [795, 392] width 1513 height 784
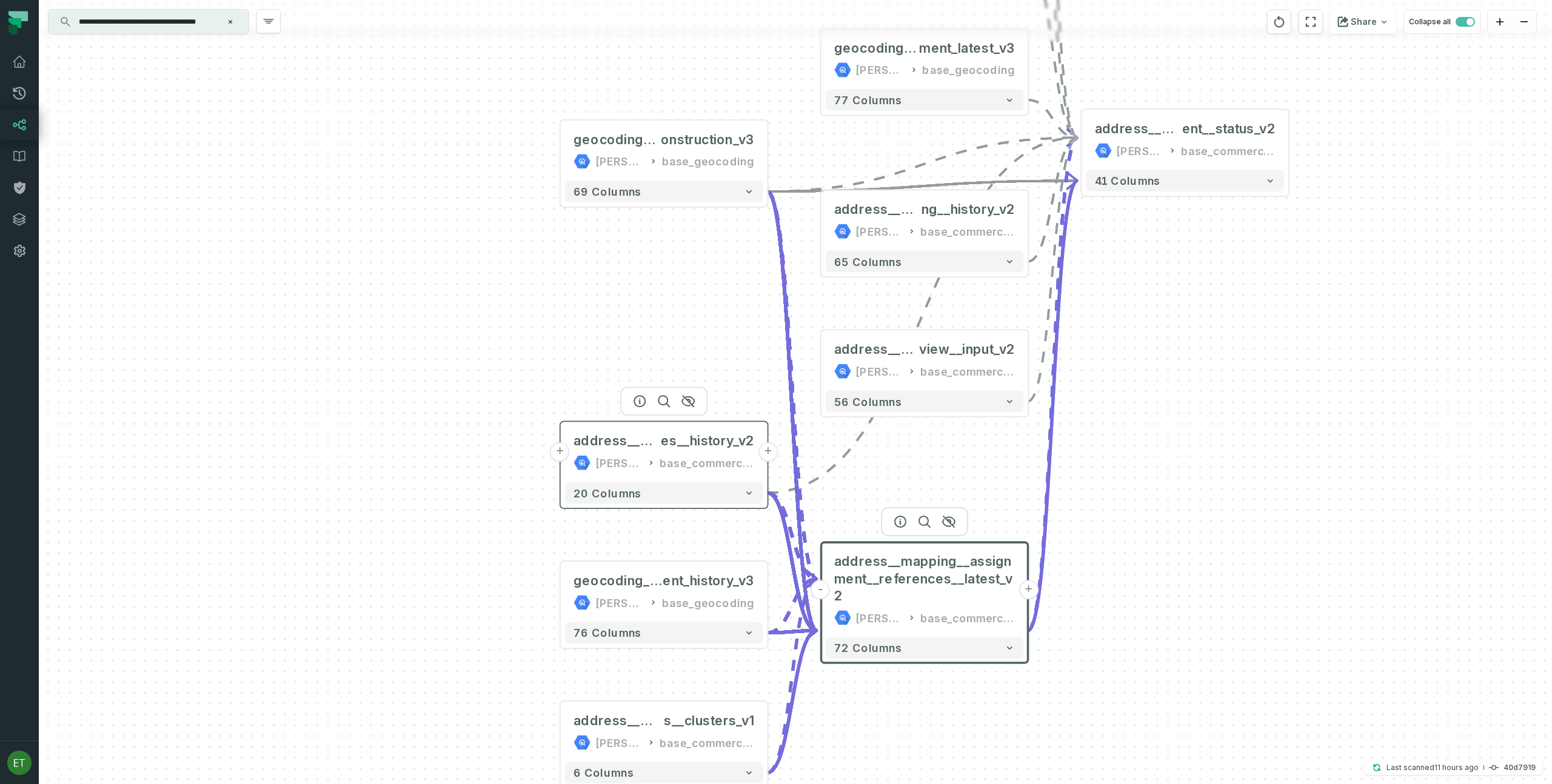
drag, startPoint x: 497, startPoint y: 378, endPoint x: 613, endPoint y: 465, distance: 145.0
click at [613, 465] on div "juul-warehouse" at bounding box center [619, 462] width 47 height 17
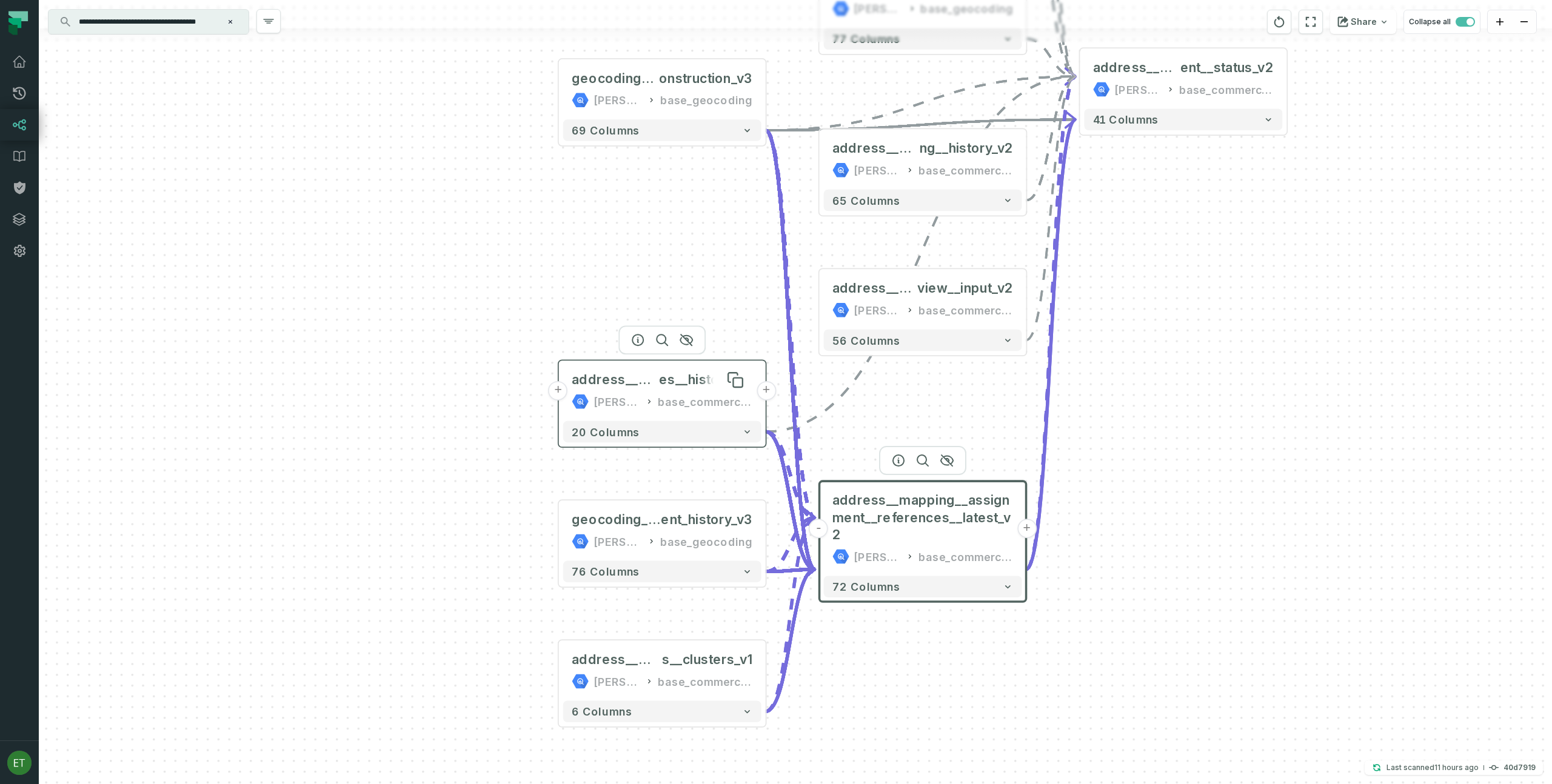
drag, startPoint x: 657, startPoint y: 444, endPoint x: 654, endPoint y: 380, distance: 64.1
click at [654, 381] on span "address__mapping__assignment__referenc" at bounding box center [615, 380] width 87 height 17
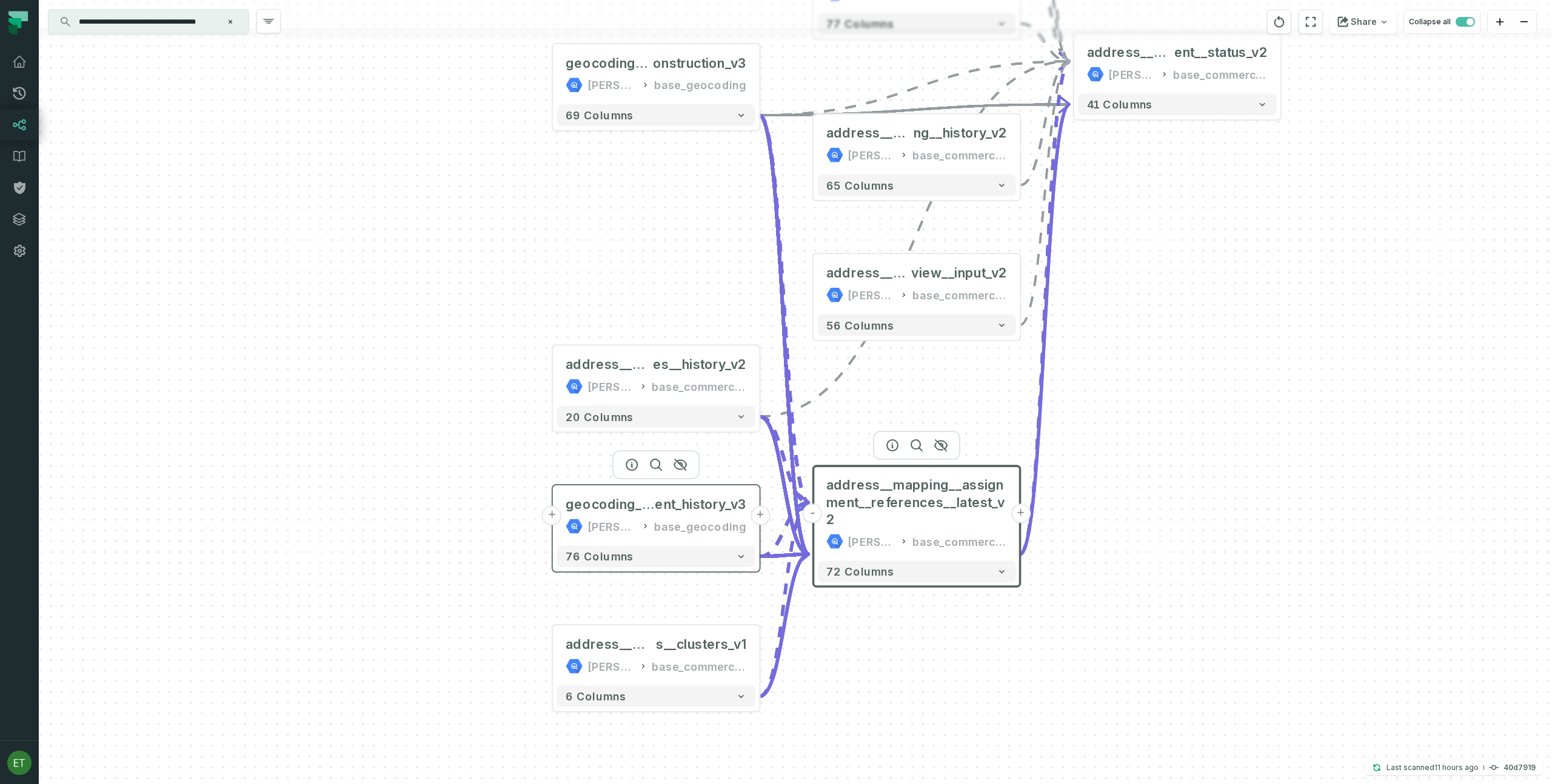
drag, startPoint x: 660, startPoint y: 530, endPoint x: 658, endPoint y: 518, distance: 12.2
click at [650, 521] on icon at bounding box center [645, 526] width 9 height 11
click at [615, 509] on span "geocoding_address_geocoding_assignm" at bounding box center [611, 501] width 89 height 17
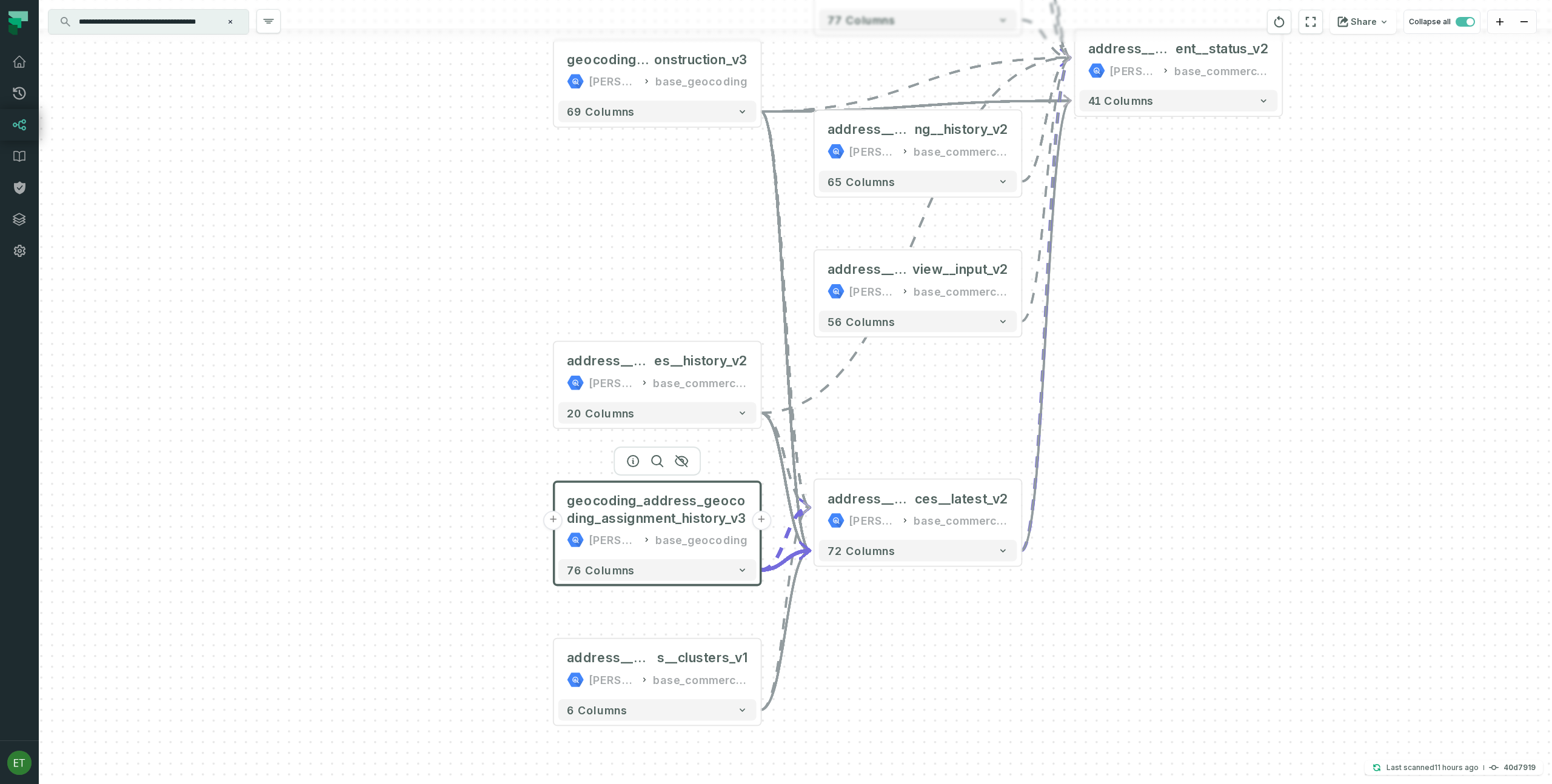
click at [556, 523] on button "+" at bounding box center [553, 520] width 19 height 19
